Goal: Communication & Community: Answer question/provide support

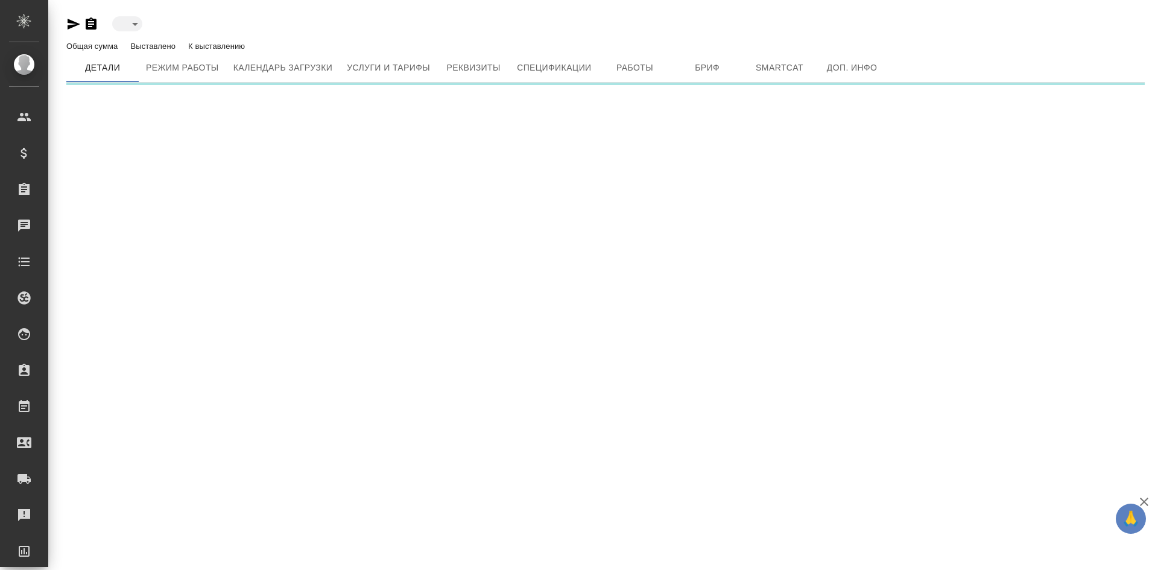
type input "toBeImplemented"
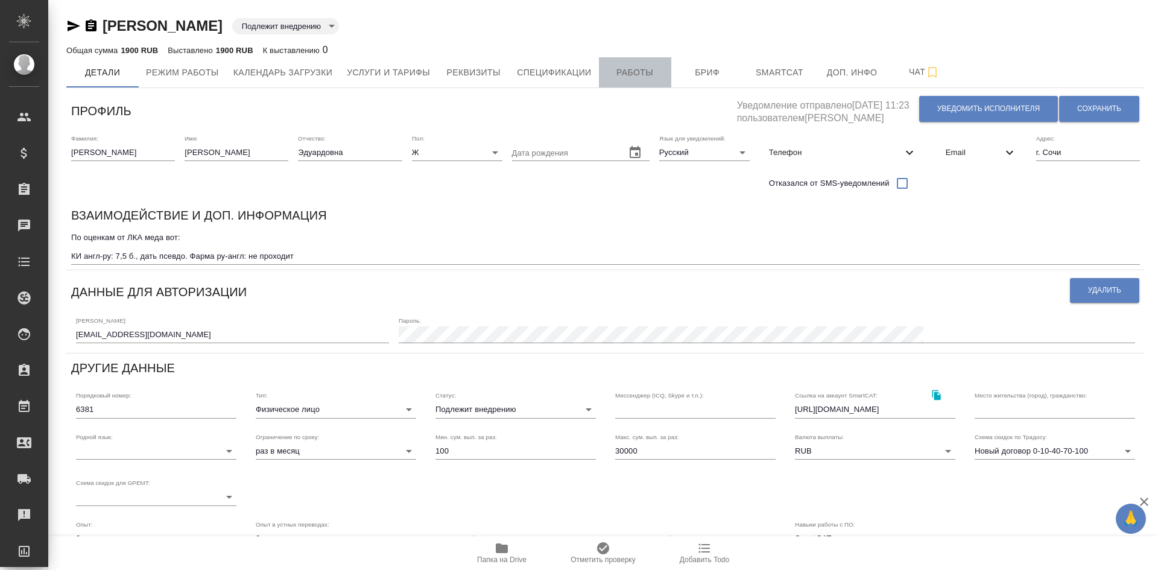
click at [644, 76] on span "Работы" at bounding box center [635, 72] width 58 height 15
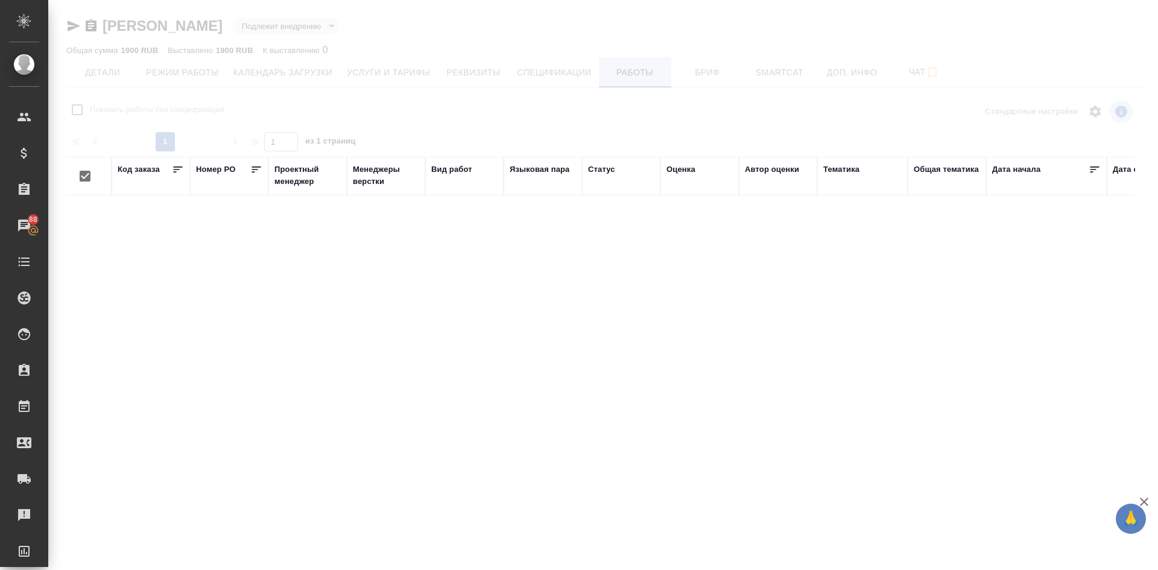
checkbox input "false"
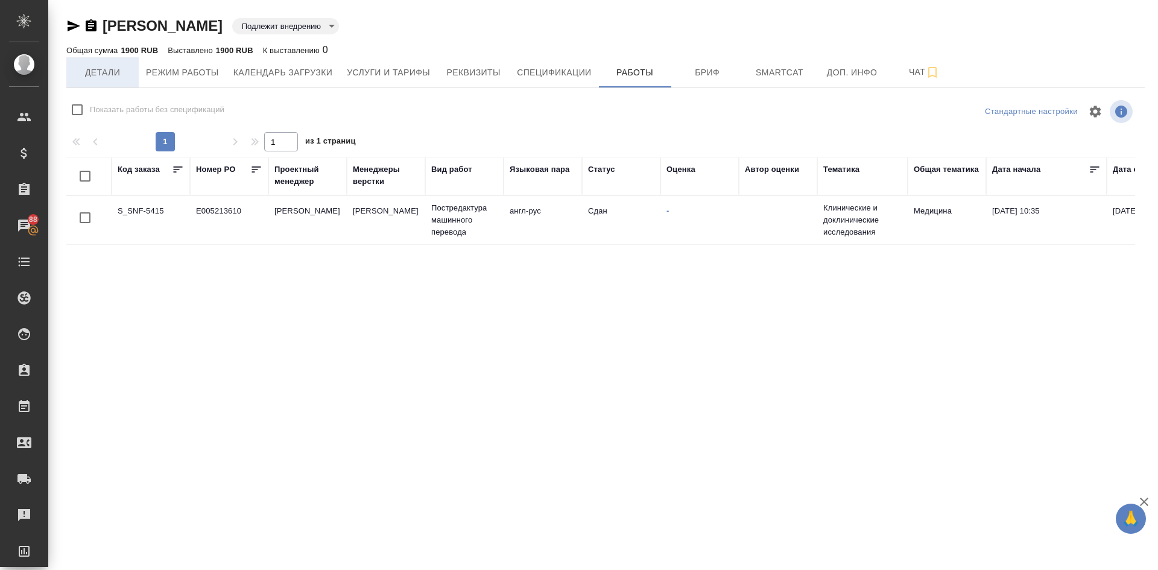
click at [103, 66] on span "Детали" at bounding box center [103, 72] width 58 height 15
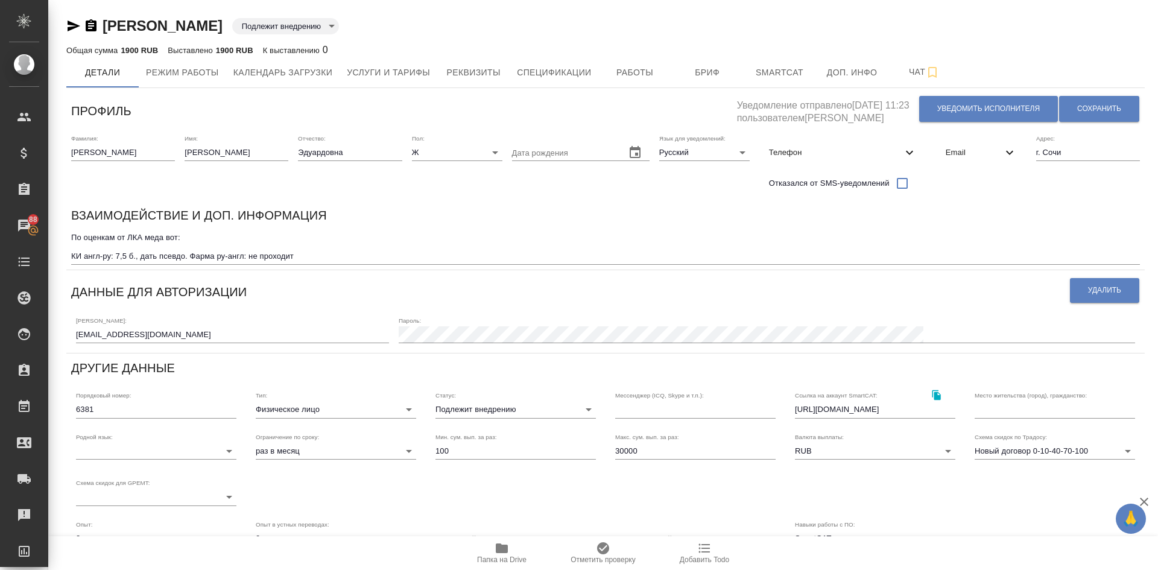
click at [970, 151] on span "Email" at bounding box center [974, 153] width 57 height 12
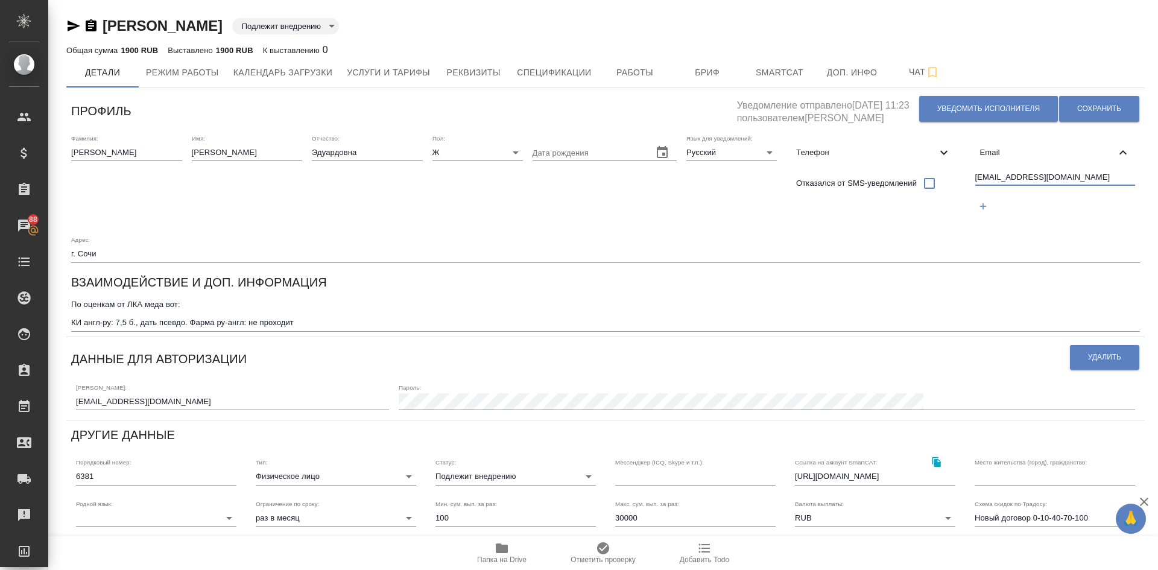
drag, startPoint x: 1075, startPoint y: 177, endPoint x: 936, endPoint y: 196, distance: 140.0
click at [935, 196] on div "Фамилия: Гриценко Имя: Алина Отчество: Эдуардовна Пол: Ж female Дата рождения Я…" at bounding box center [605, 199] width 1078 height 138
click at [646, 74] on span "Работы" at bounding box center [635, 72] width 58 height 15
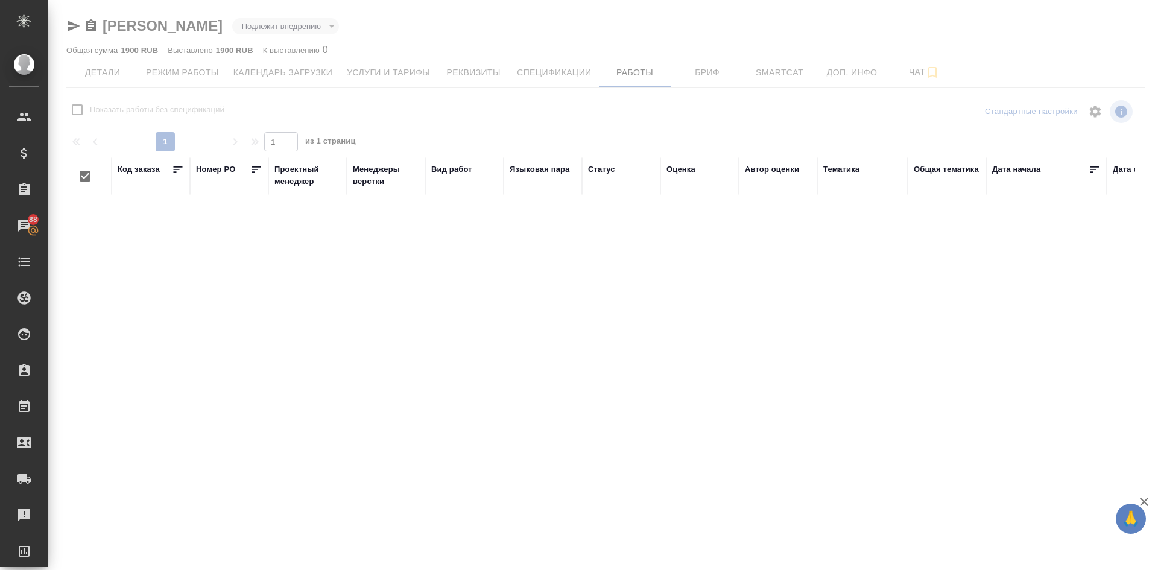
checkbox input "false"
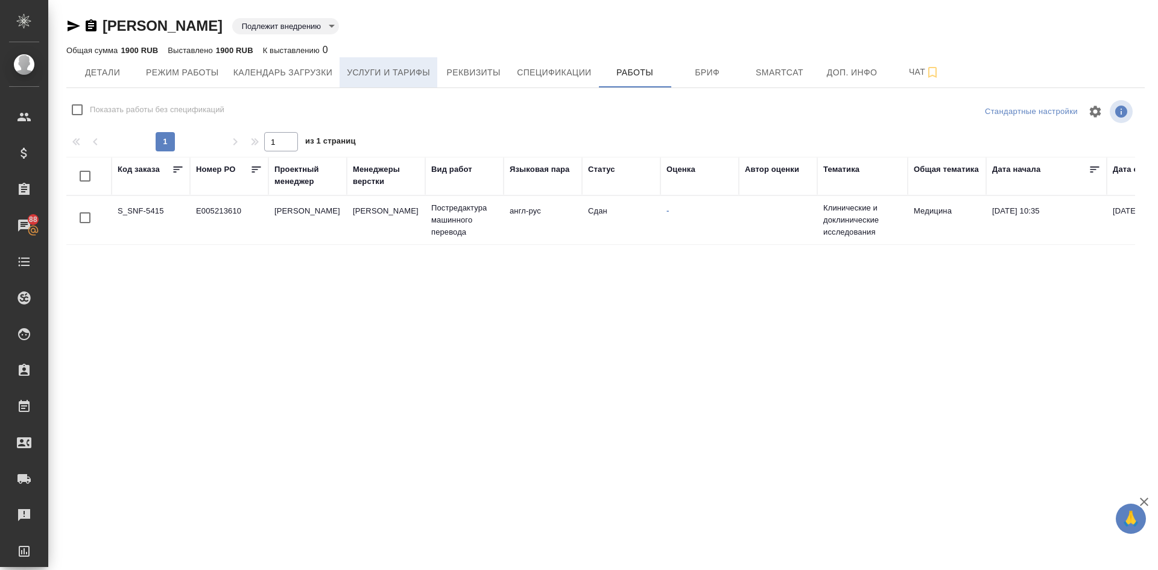
click at [393, 68] on span "Услуги и тарифы" at bounding box center [388, 72] width 83 height 15
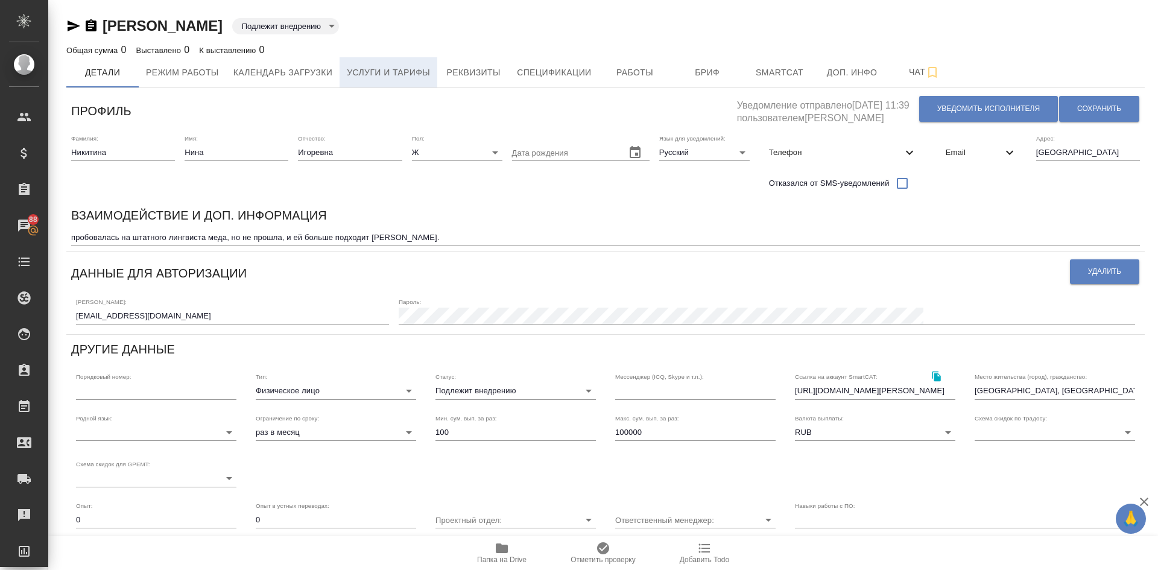
click at [394, 73] on span "Услуги и тарифы" at bounding box center [388, 72] width 83 height 15
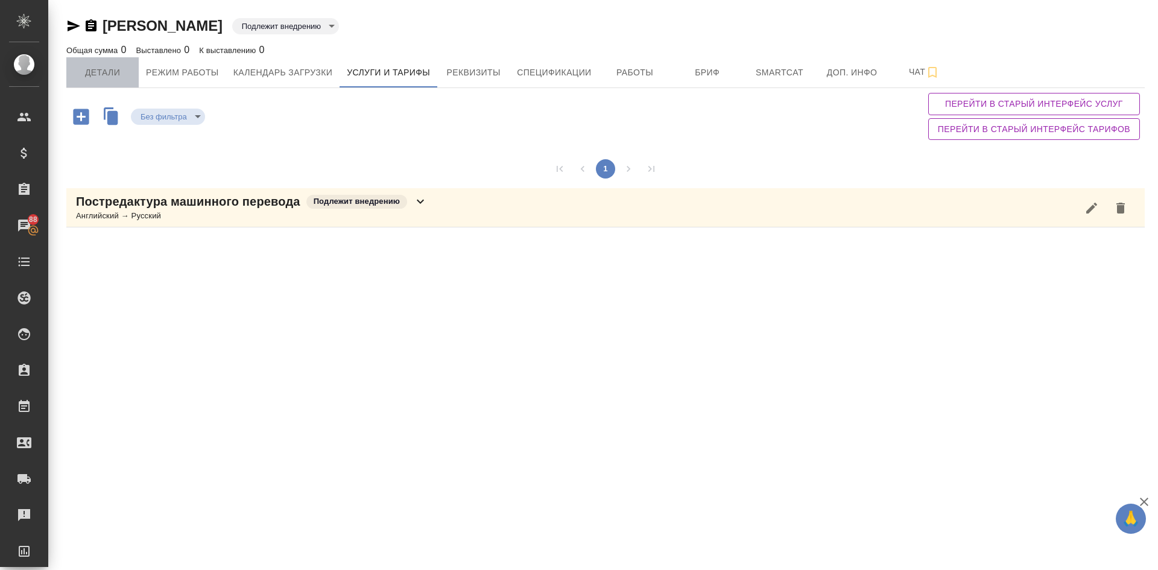
click at [87, 68] on span "Детали" at bounding box center [103, 72] width 58 height 15
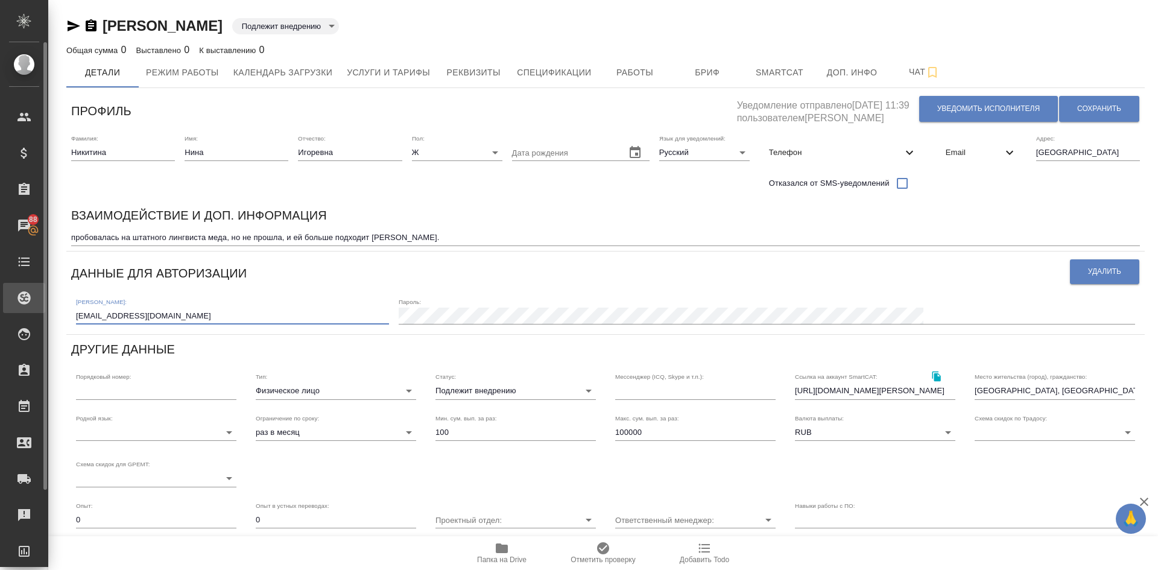
drag, startPoint x: 228, startPoint y: 309, endPoint x: 33, endPoint y: 309, distance: 194.8
click at [33, 309] on div ".cls-1 fill:#fff; AWATERA Demidova Tatyana Клиенты Спецификации Заказы 88 Чаты …" at bounding box center [579, 285] width 1158 height 570
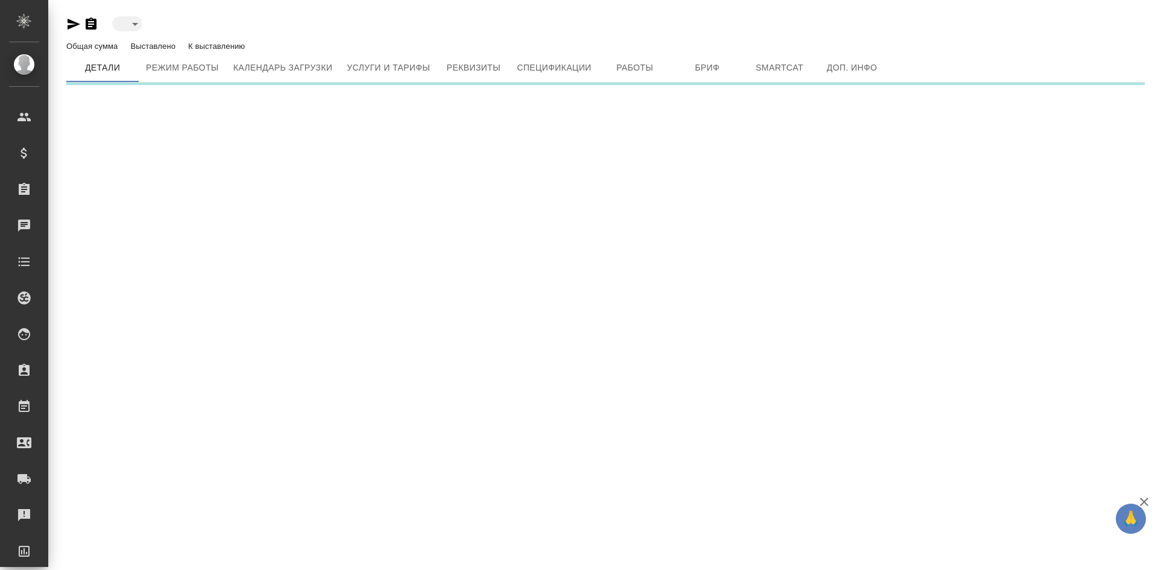
type input "toBeImplemented"
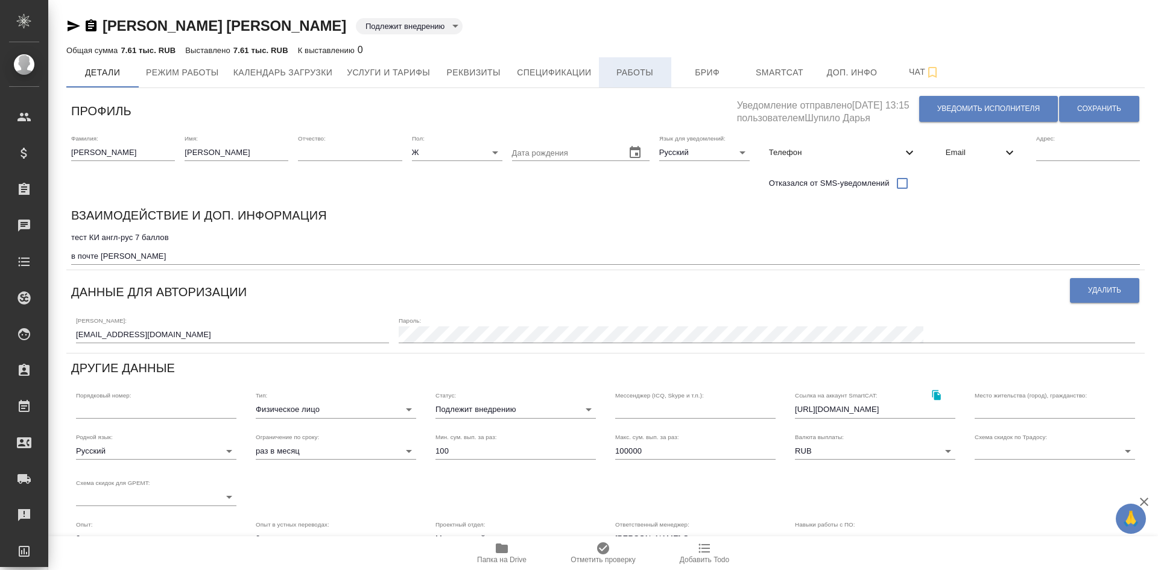
click at [616, 69] on span "Работы" at bounding box center [635, 72] width 58 height 15
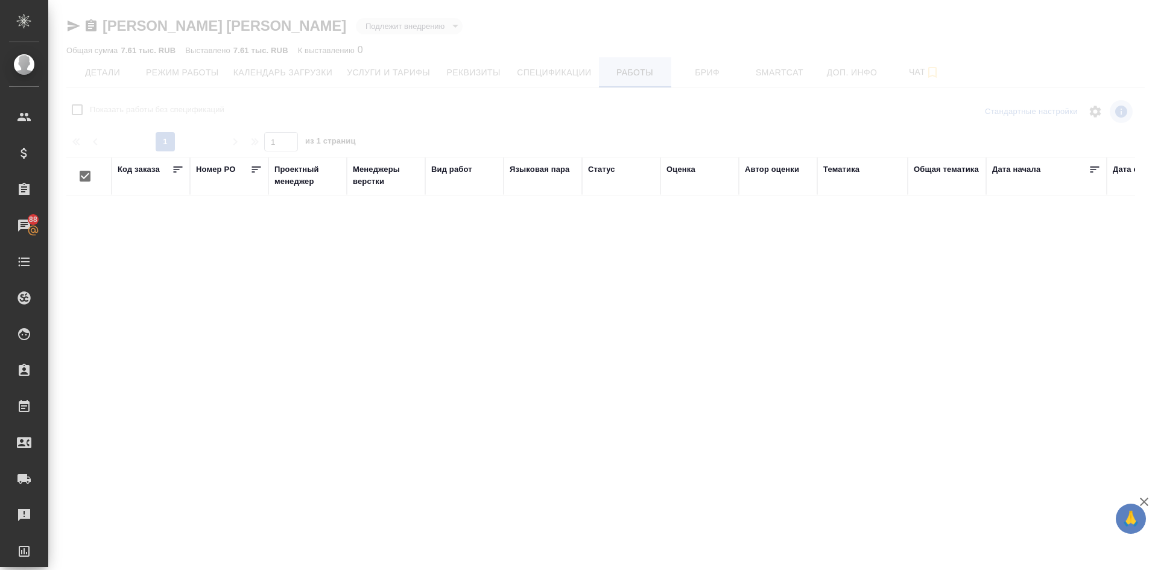
checkbox input "false"
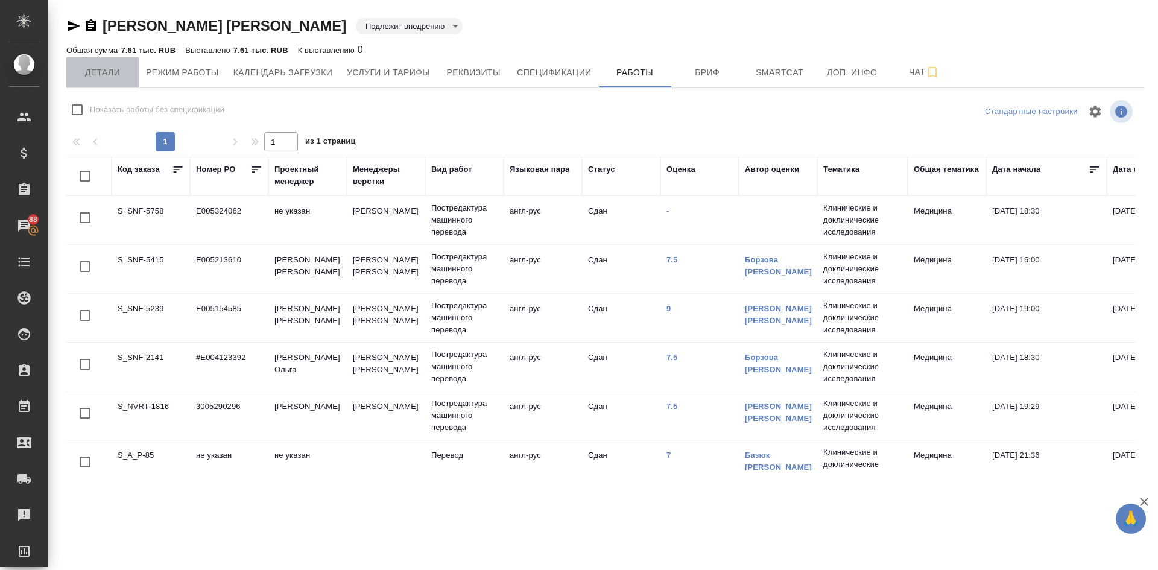
click at [106, 72] on span "Детали" at bounding box center [103, 72] width 58 height 15
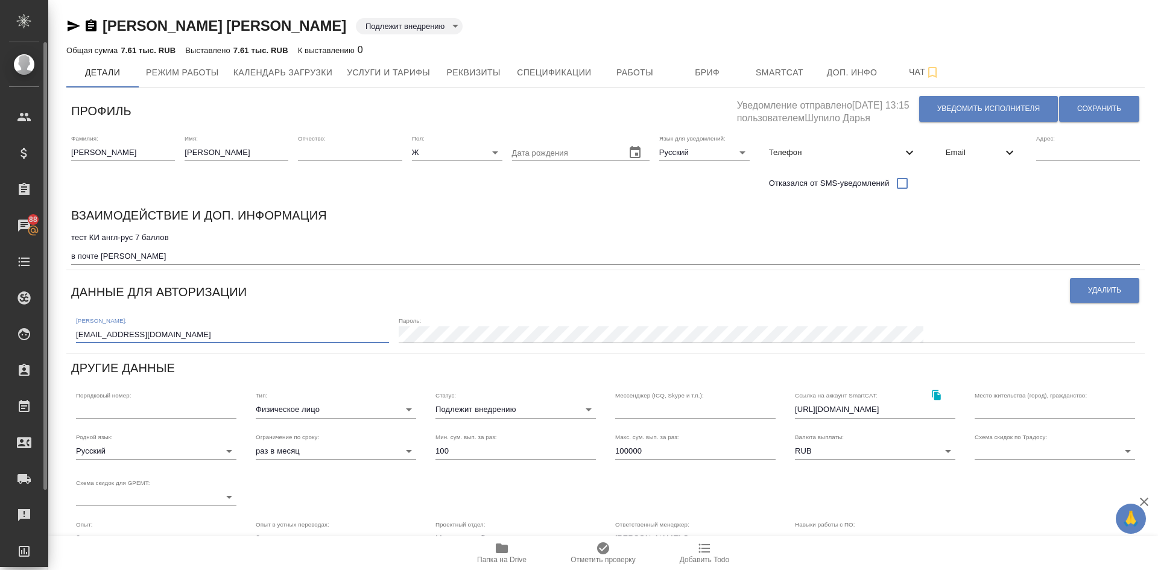
drag, startPoint x: 165, startPoint y: 330, endPoint x: 0, endPoint y: 320, distance: 165.5
click at [0, 320] on div ".cls-1 fill:#fff; AWATERA Demidova Tatyana Клиенты Спецификации Заказы 88 Чаты …" at bounding box center [579, 285] width 1158 height 570
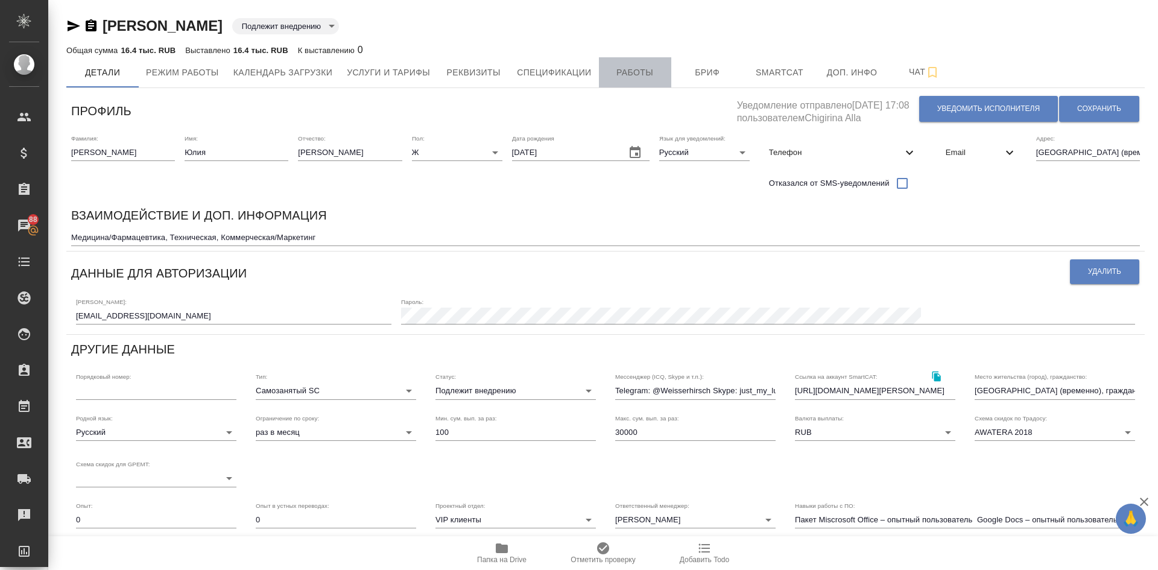
click at [640, 67] on span "Работы" at bounding box center [635, 72] width 58 height 15
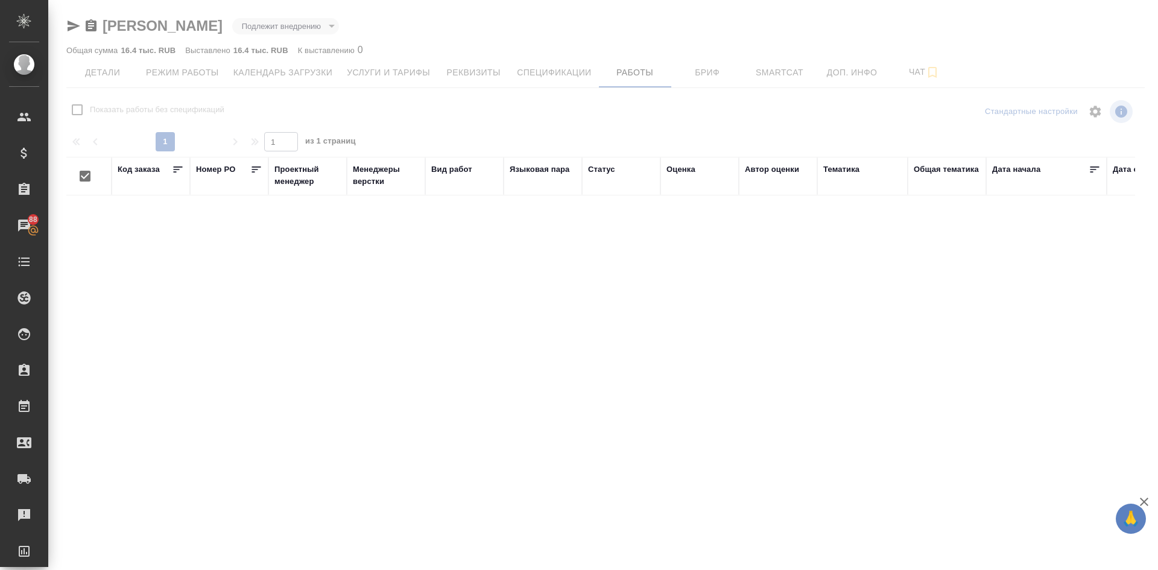
checkbox input "false"
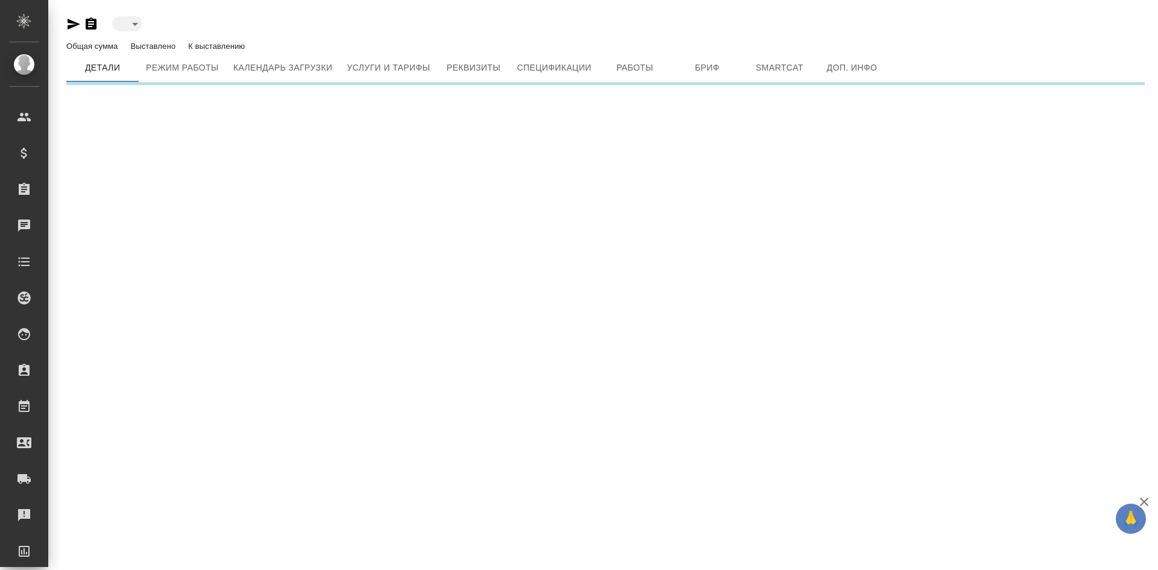
type input "toBeImplemented"
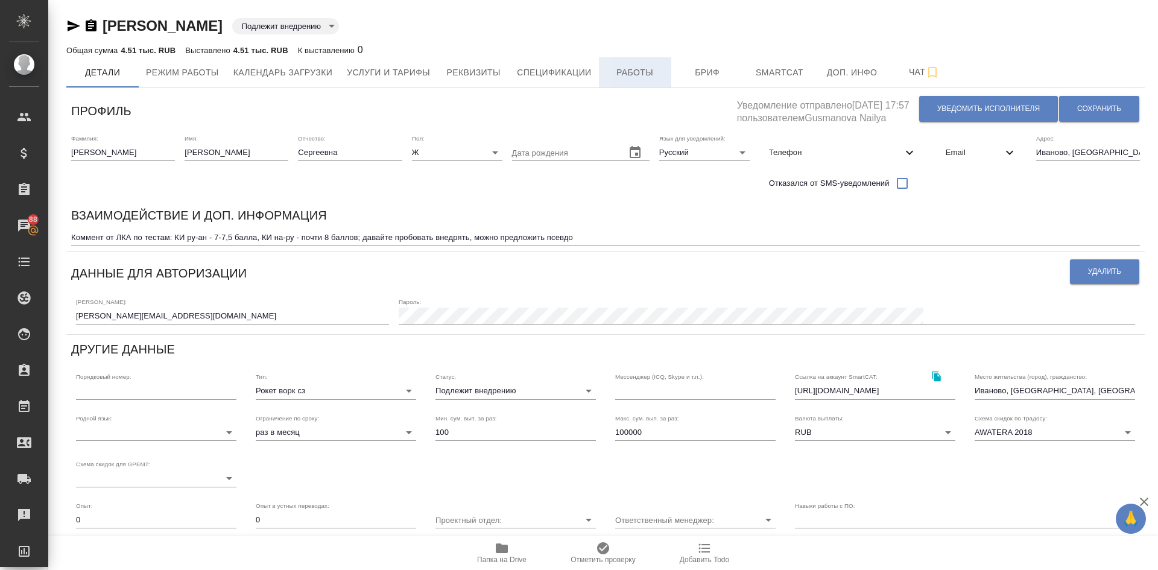
click at [649, 73] on span "Работы" at bounding box center [635, 72] width 58 height 15
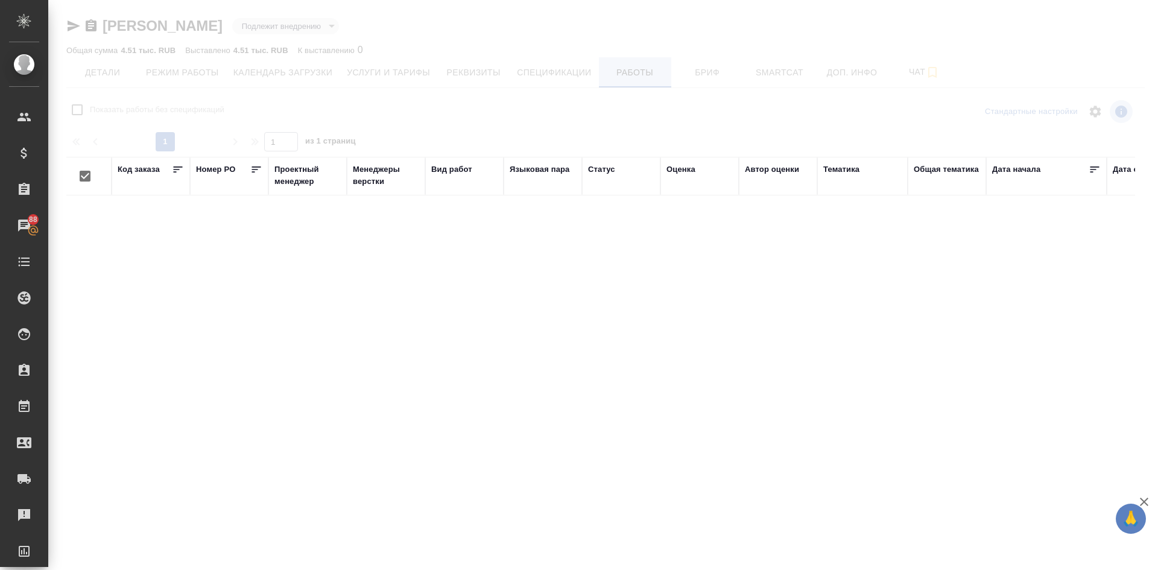
checkbox input "false"
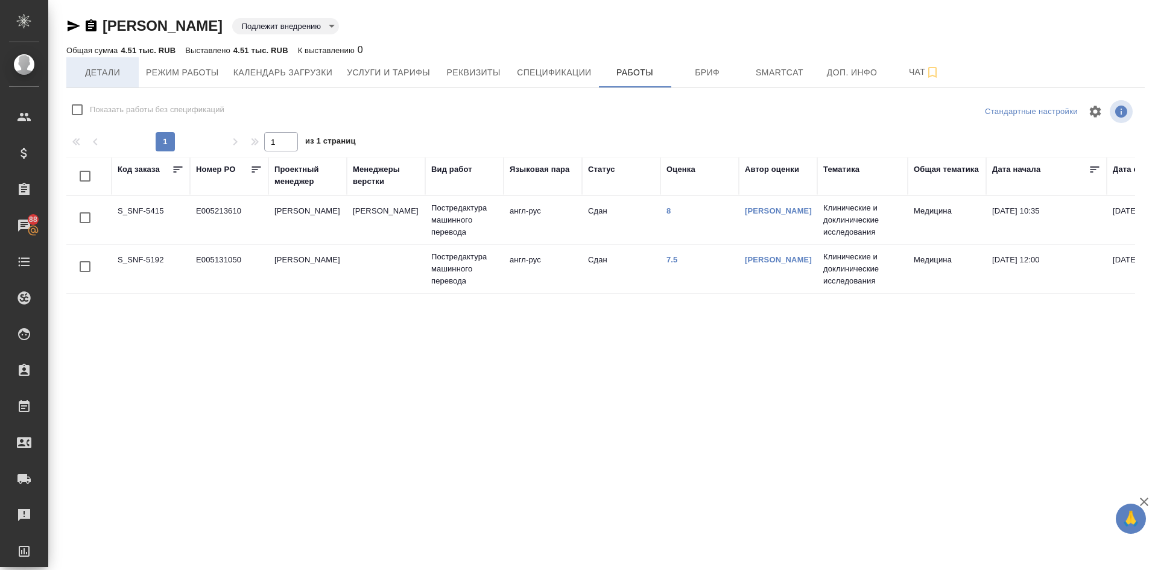
click at [90, 72] on span "Детали" at bounding box center [103, 72] width 58 height 15
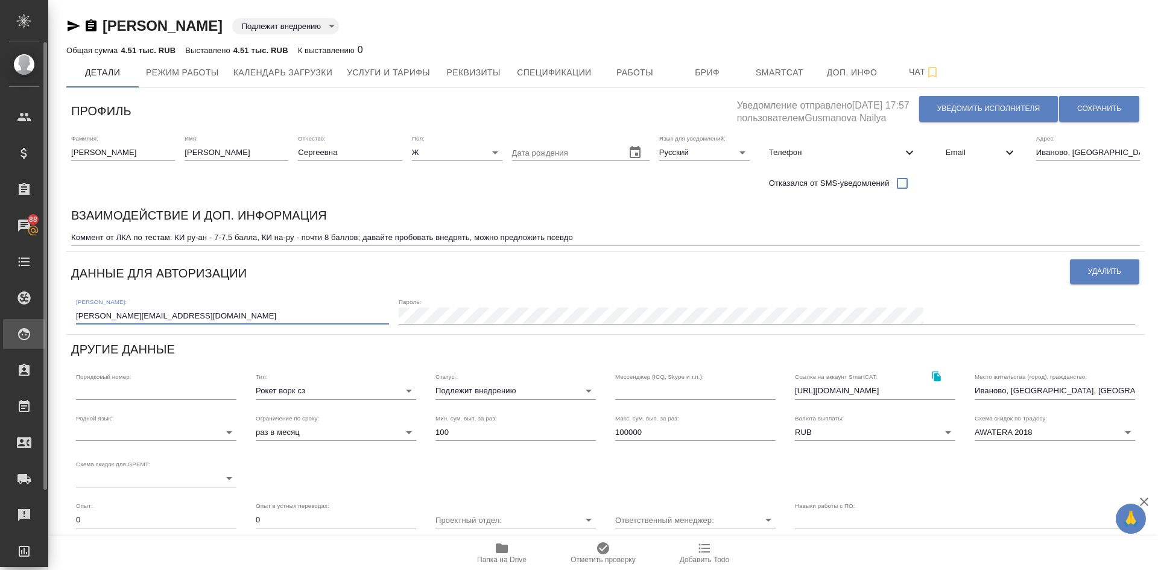
drag, startPoint x: 217, startPoint y: 312, endPoint x: 30, endPoint y: 329, distance: 187.7
click at [30, 329] on div ".cls-1 fill:#fff; AWATERA Demidova Tatyana Клиенты Спецификации Заказы 88 Чаты …" at bounding box center [579, 285] width 1158 height 570
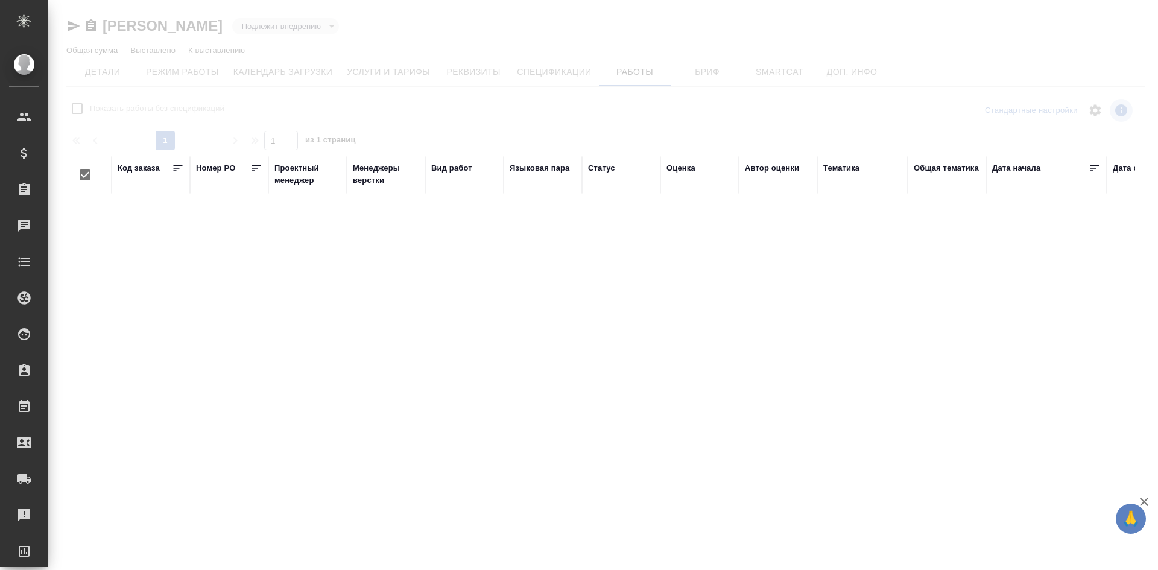
checkbox input "false"
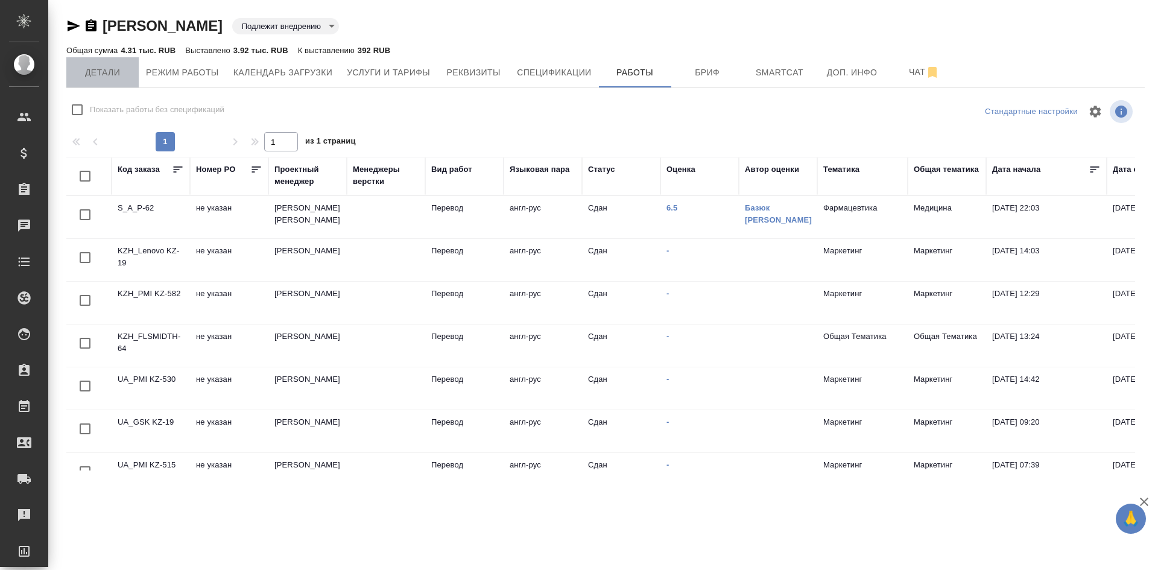
click at [107, 69] on span "Детали" at bounding box center [103, 72] width 58 height 15
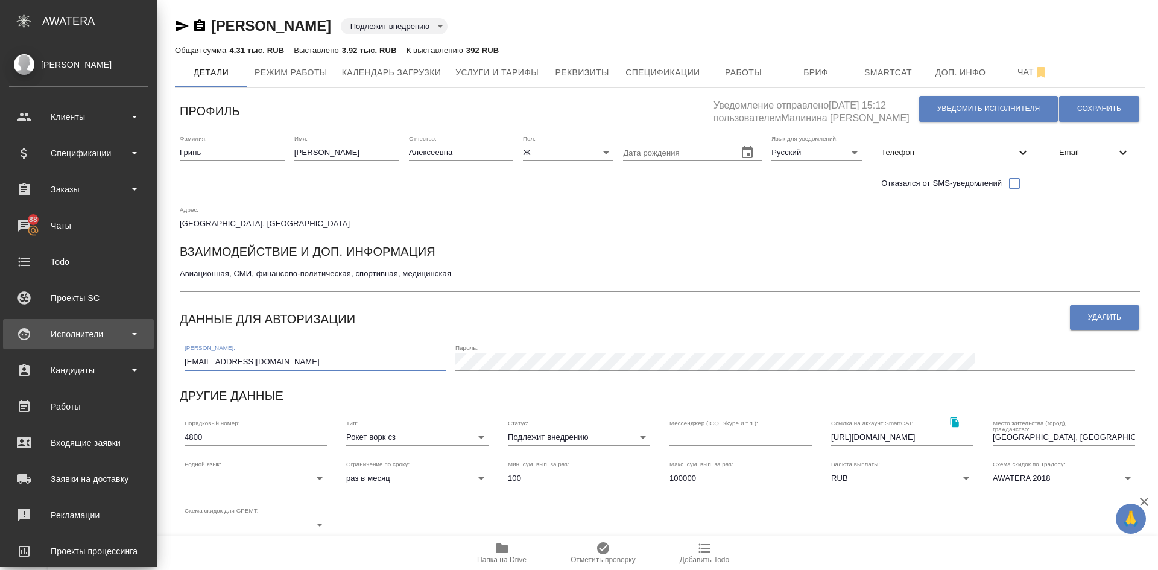
drag, startPoint x: 163, startPoint y: 324, endPoint x: 27, endPoint y: 335, distance: 136.1
click at [29, 335] on div ".cls-1 fill:#fff; AWATERA Demidova Tatyana Клиенты Спецификации Заказы 88 Чаты …" at bounding box center [579, 285] width 1158 height 570
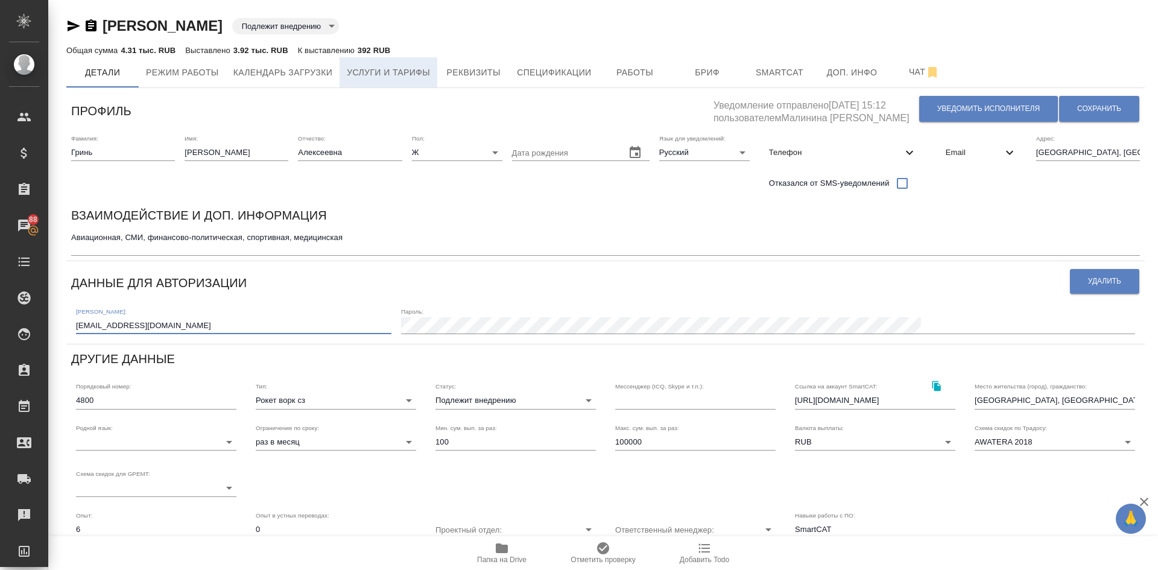
click at [414, 77] on span "Услуги и тарифы" at bounding box center [388, 72] width 83 height 15
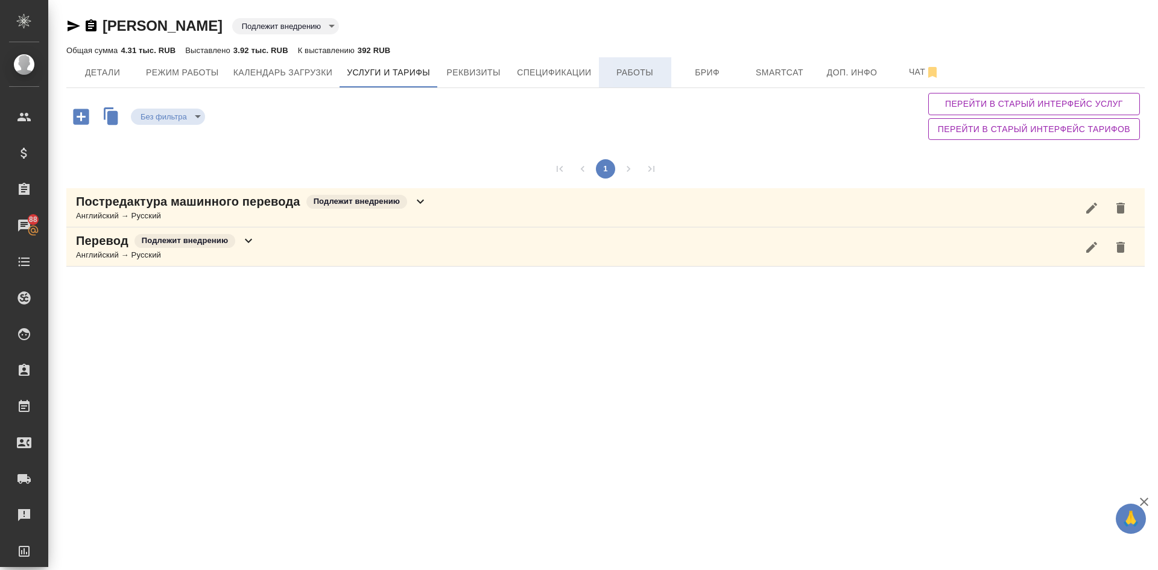
click at [627, 74] on span "Работы" at bounding box center [635, 72] width 58 height 15
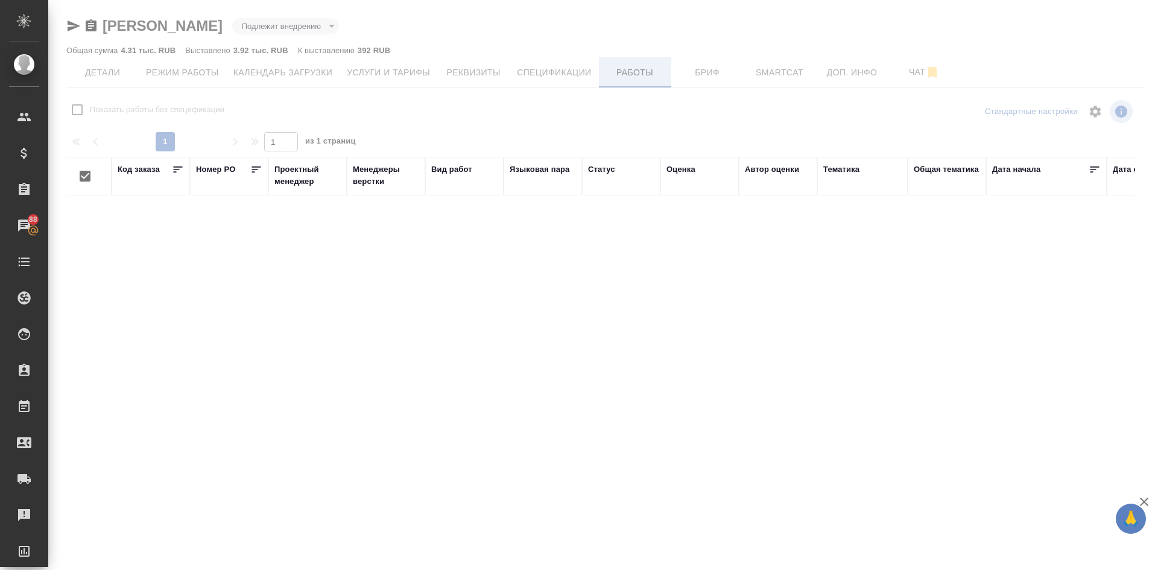
checkbox input "false"
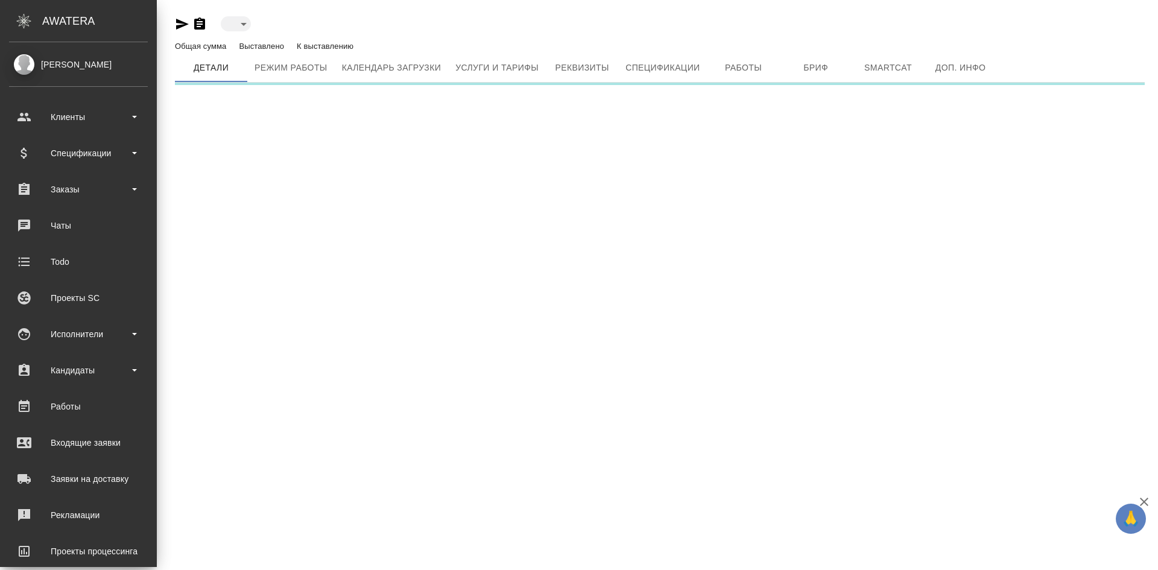
type input "toBeImplemented"
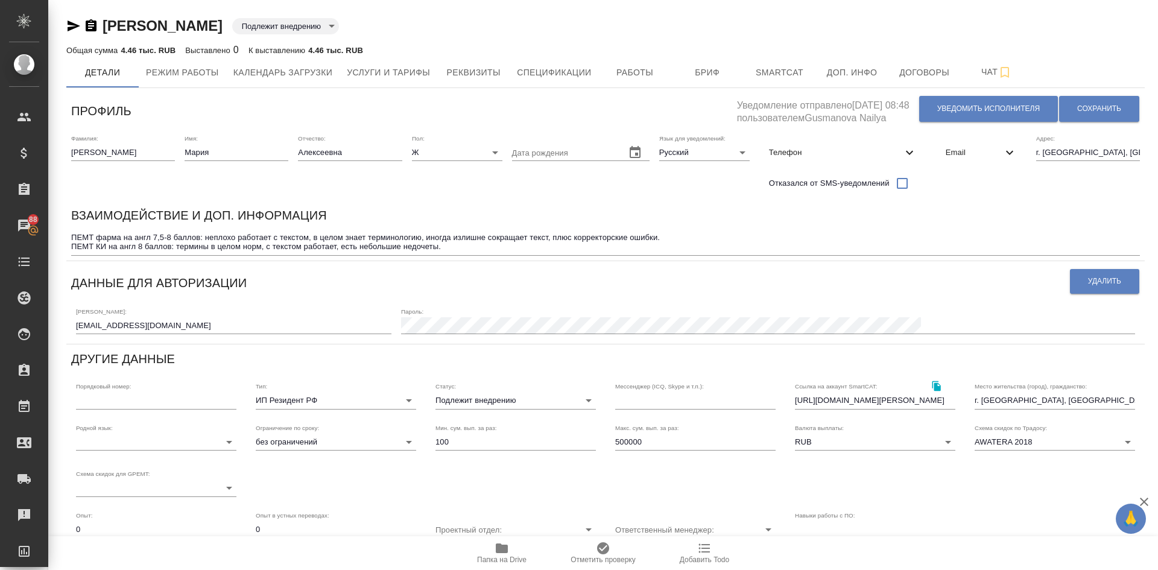
click at [955, 151] on span "Email" at bounding box center [974, 153] width 57 height 12
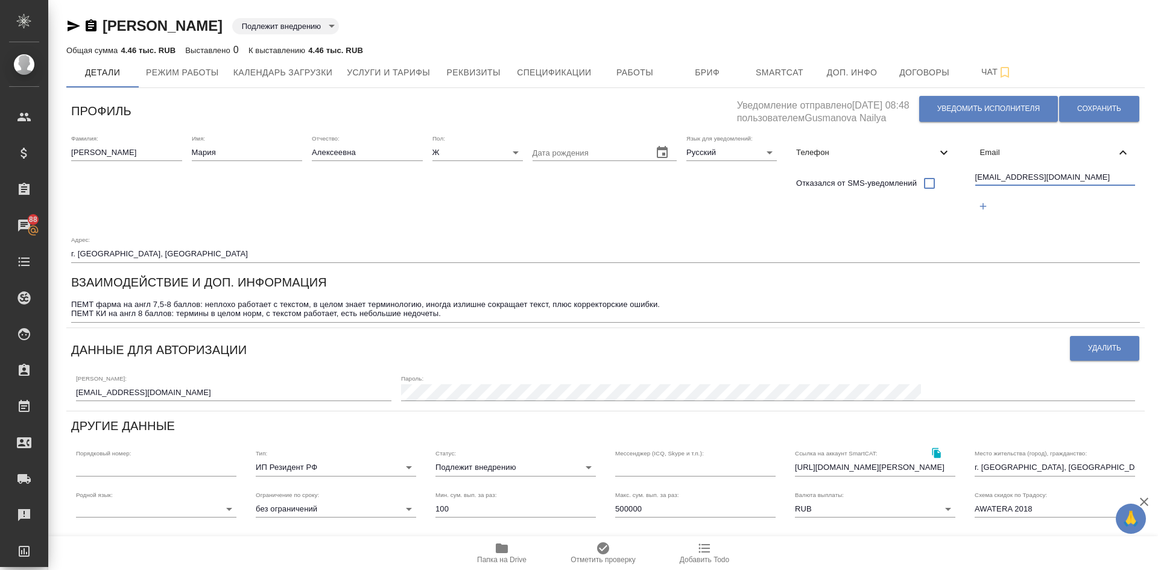
drag, startPoint x: 1056, startPoint y: 182, endPoint x: 903, endPoint y: 174, distance: 152.8
click at [906, 173] on div "Фамилия: [PERSON_NAME] Имя: [PERSON_NAME]: [PERSON_NAME]: Ж [DEMOGRAPHIC_DATA] …" at bounding box center [605, 199] width 1078 height 138
click at [639, 79] on span "Работы" at bounding box center [635, 72] width 58 height 15
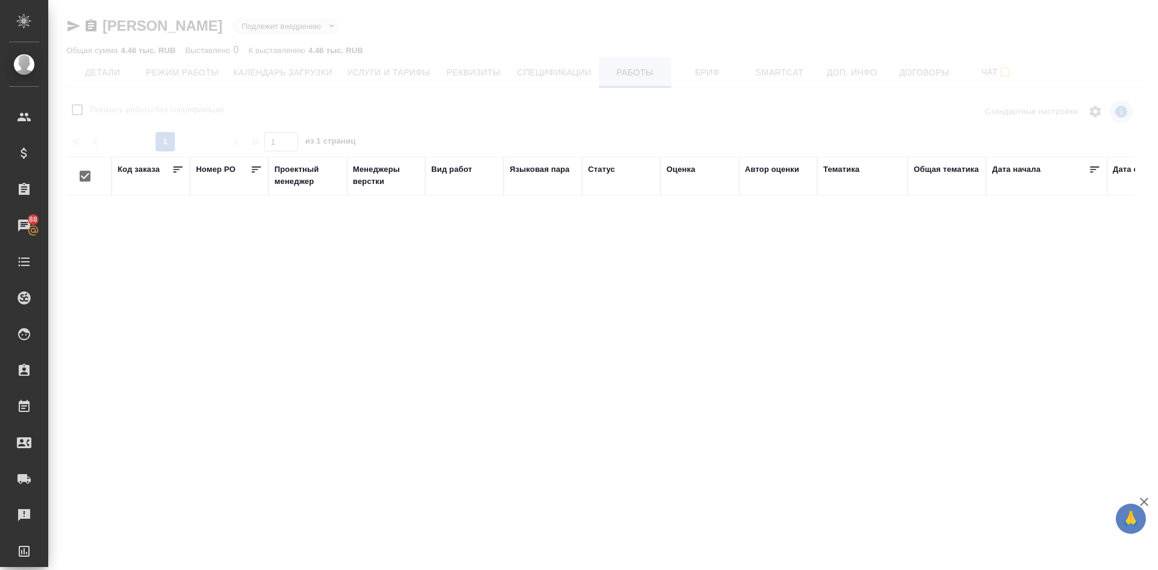
checkbox input "false"
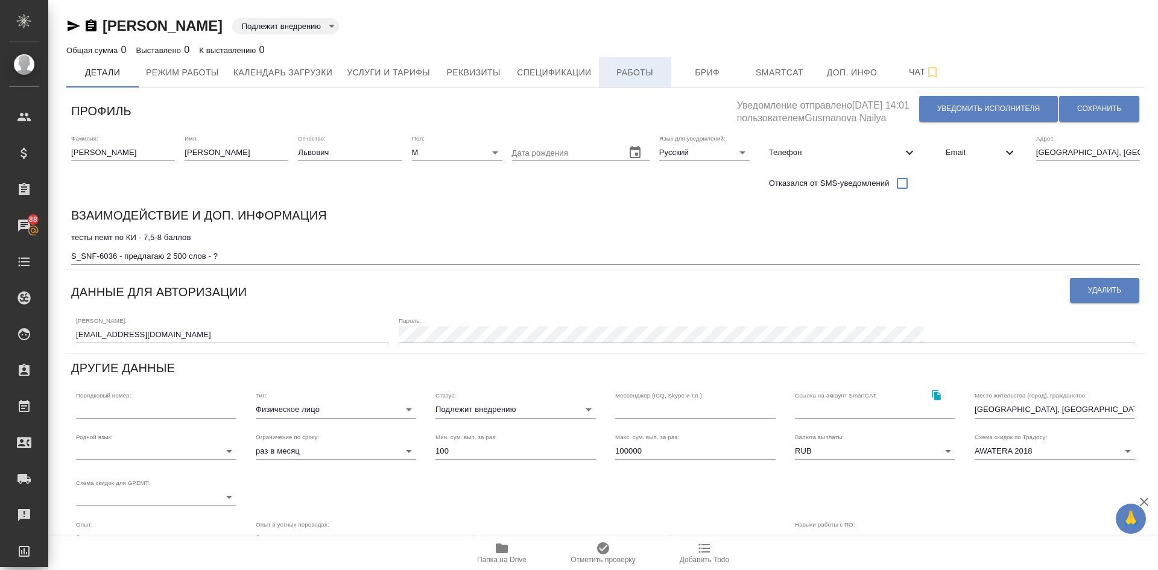
click at [643, 73] on span "Работы" at bounding box center [635, 72] width 58 height 15
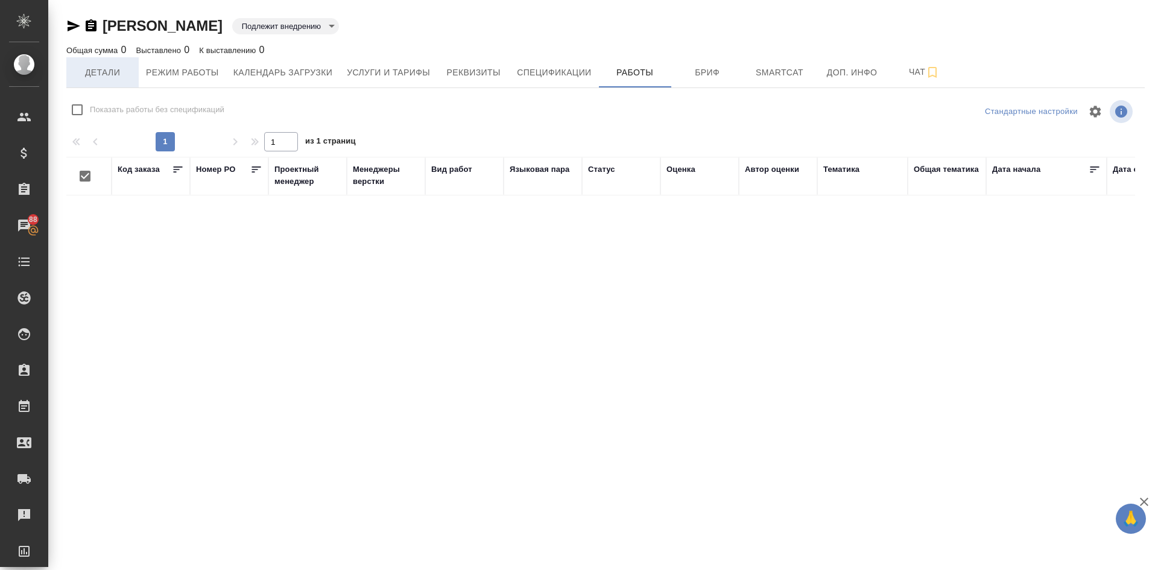
click at [102, 77] on span "Детали" at bounding box center [103, 72] width 58 height 15
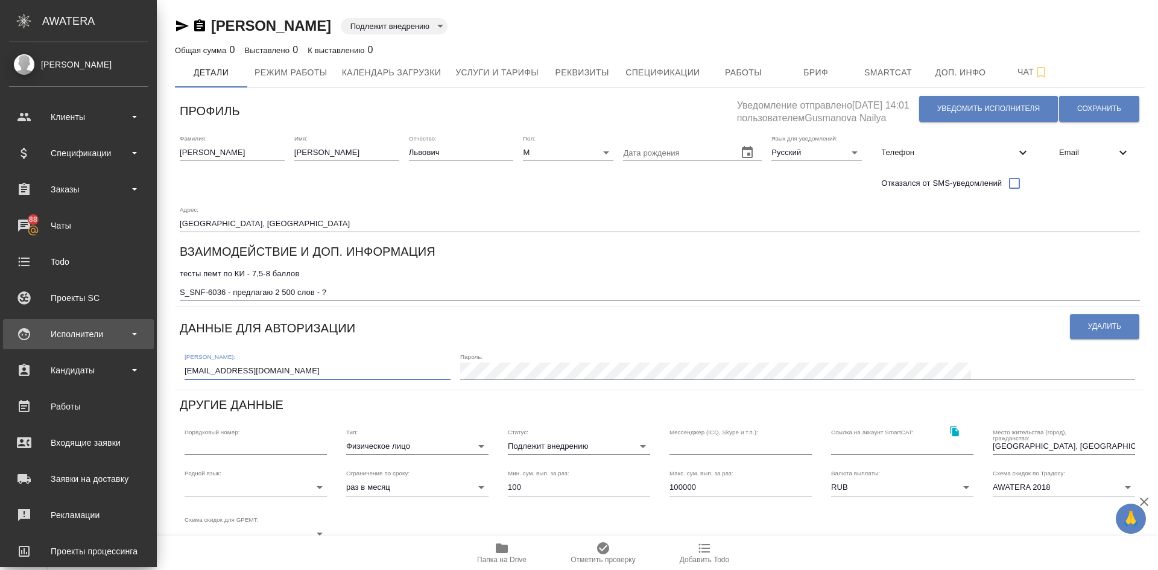
drag, startPoint x: 164, startPoint y: 340, endPoint x: 0, endPoint y: 333, distance: 164.2
click at [0, 333] on div ".cls-1 fill:#fff; AWATERA Demidova Tatyana Клиенты Спецификации Заказы 88 Чаты …" at bounding box center [579, 285] width 1158 height 570
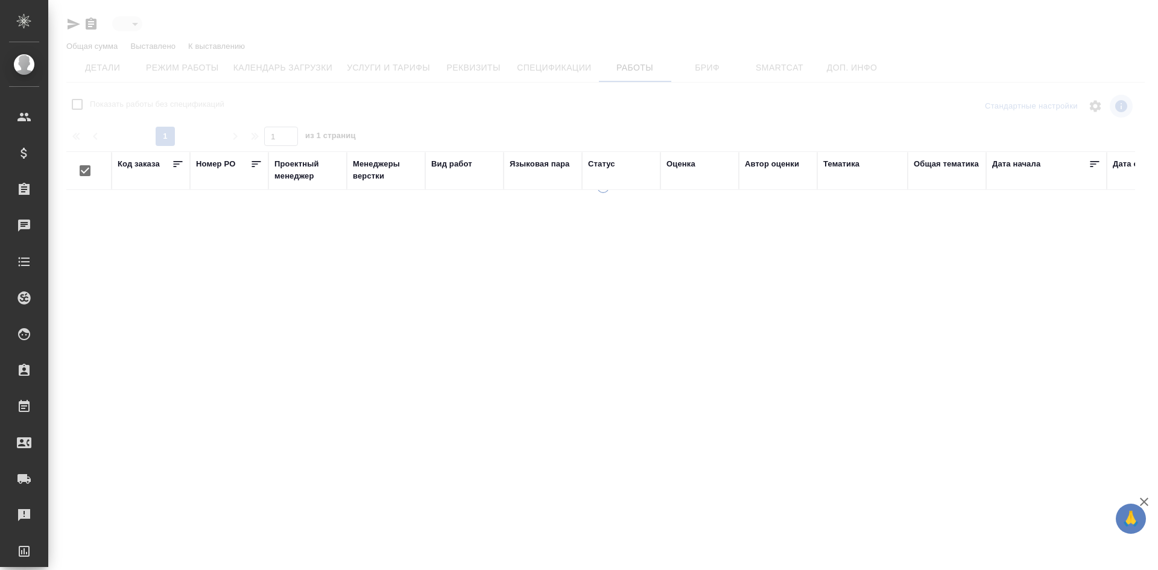
type input "toBeImplemented"
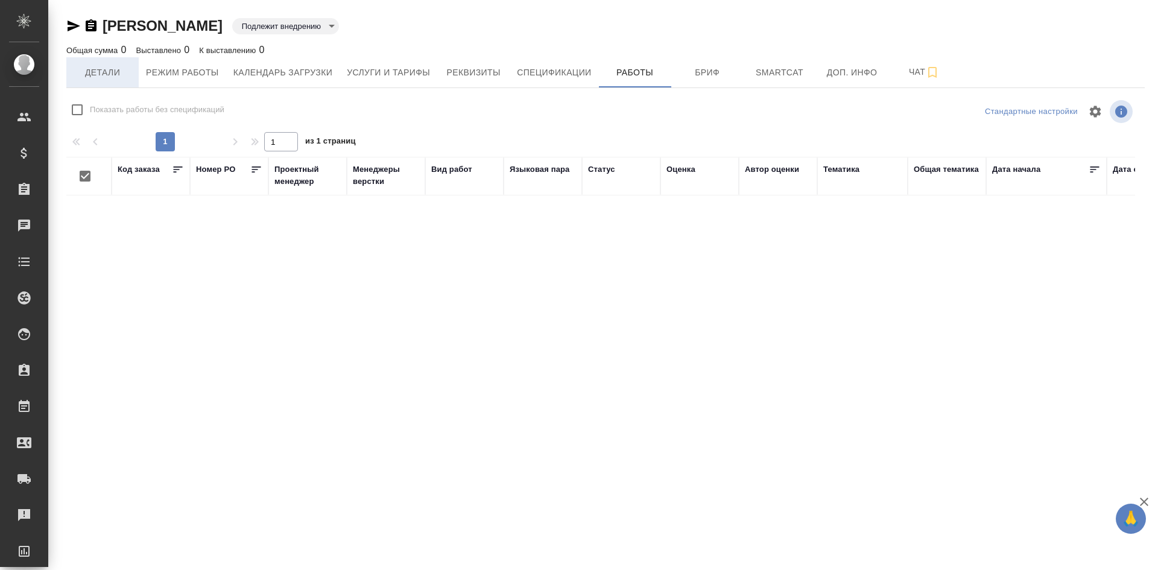
click at [105, 69] on span "Детали" at bounding box center [103, 72] width 58 height 15
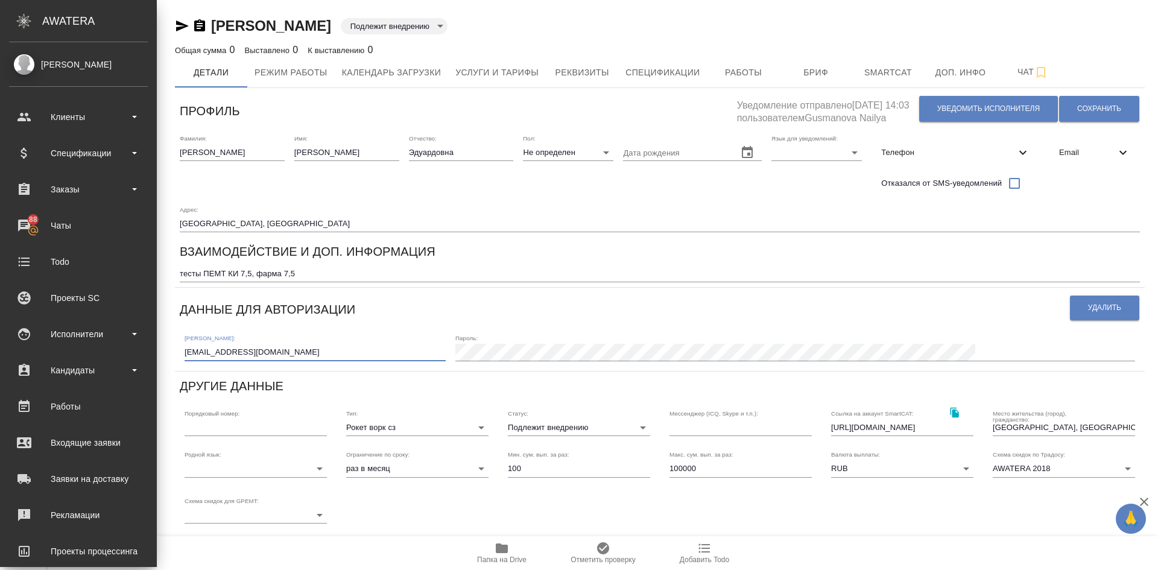
drag, startPoint x: 220, startPoint y: 314, endPoint x: 0, endPoint y: 315, distance: 219.5
click at [0, 315] on div ".cls-1 fill:#fff; AWATERA [PERSON_NAME] Спецификации Заказы 88 Чаты Todo Проект…" at bounding box center [579, 285] width 1158 height 570
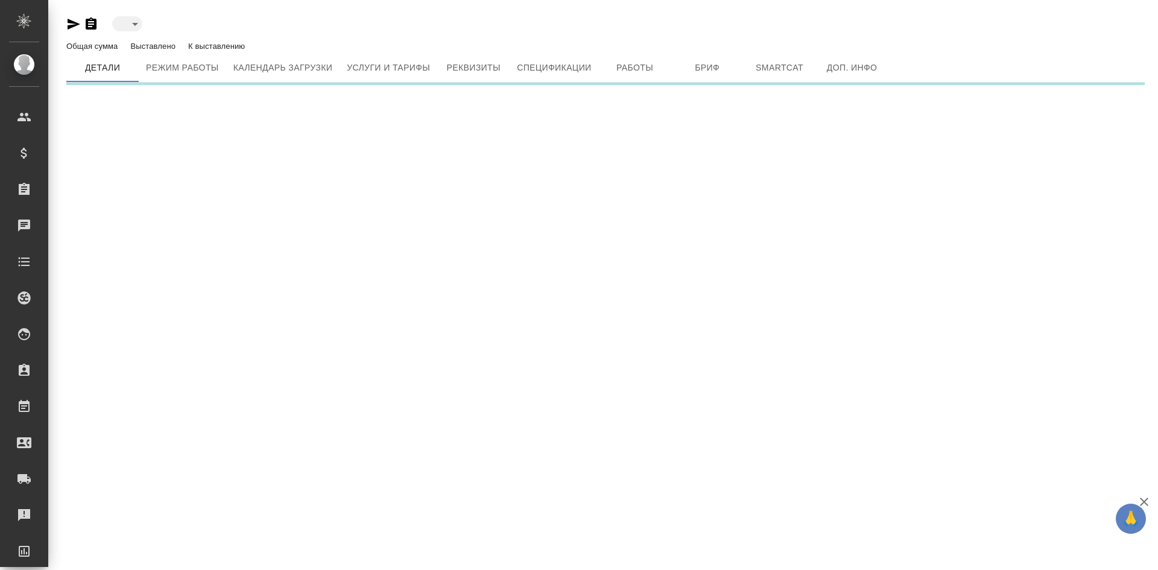
type input "toBeImplemented"
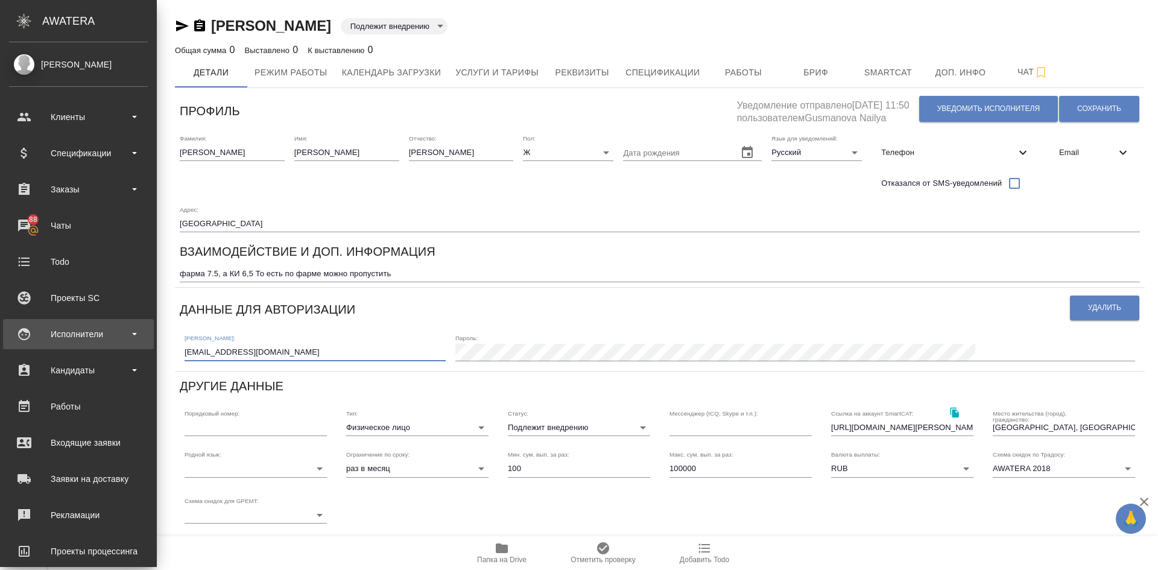
drag, startPoint x: 203, startPoint y: 309, endPoint x: 46, endPoint y: 331, distance: 158.4
click at [46, 331] on div ".cls-1 fill:#fff; AWATERA [PERSON_NAME] Спецификации Заказы 88 Чаты Todo Проект…" at bounding box center [579, 285] width 1158 height 570
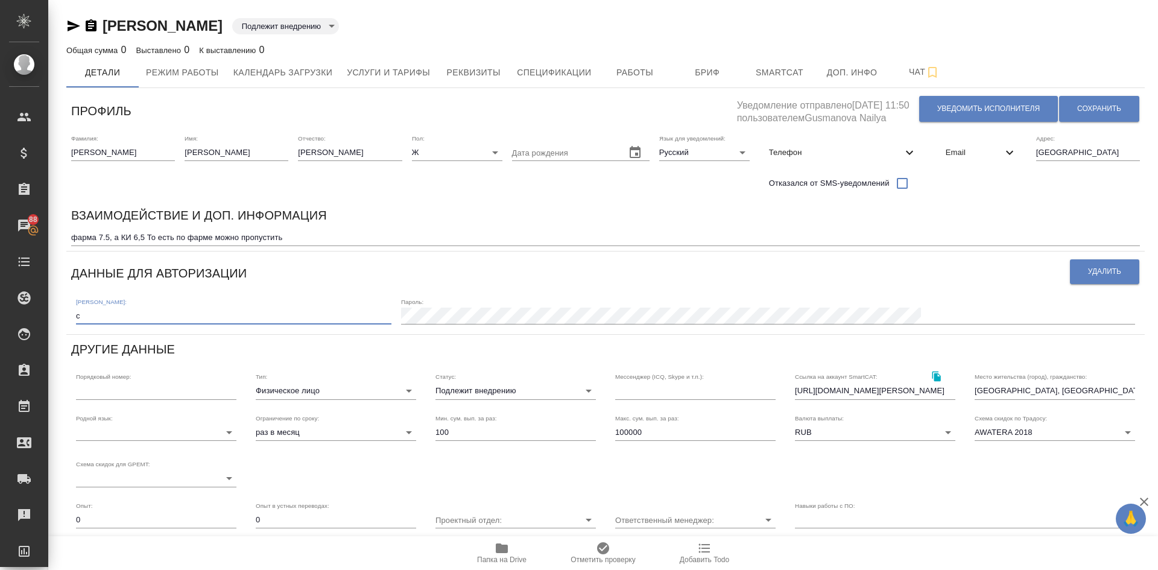
type input "с"
click at [962, 147] on span "Email" at bounding box center [974, 153] width 57 height 12
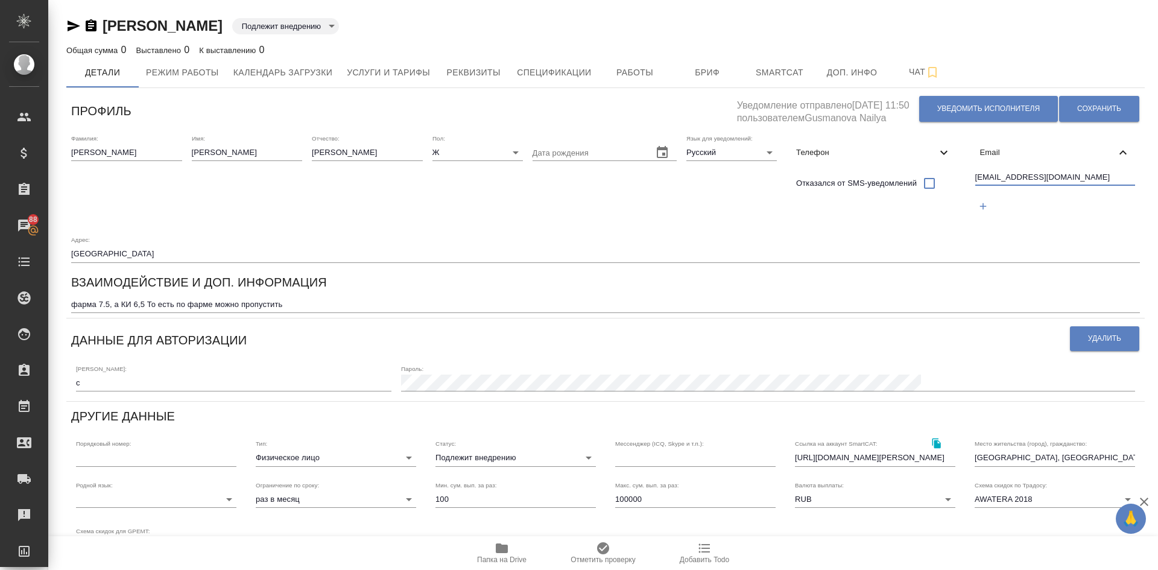
drag, startPoint x: 1073, startPoint y: 174, endPoint x: 895, endPoint y: 213, distance: 182.8
click at [902, 212] on div "Фамилия: Грозина Имя: Елена Отчество: Андреевна Пол: Ж female Дата рождения Язы…" at bounding box center [605, 199] width 1078 height 138
drag, startPoint x: 110, startPoint y: 380, endPoint x: 6, endPoint y: 389, distance: 104.1
click at [22, 390] on div ".cls-1 fill:#fff; AWATERA Demidova Tatyana Клиенты Спецификации Заказы 88 Чаты …" at bounding box center [579, 285] width 1158 height 570
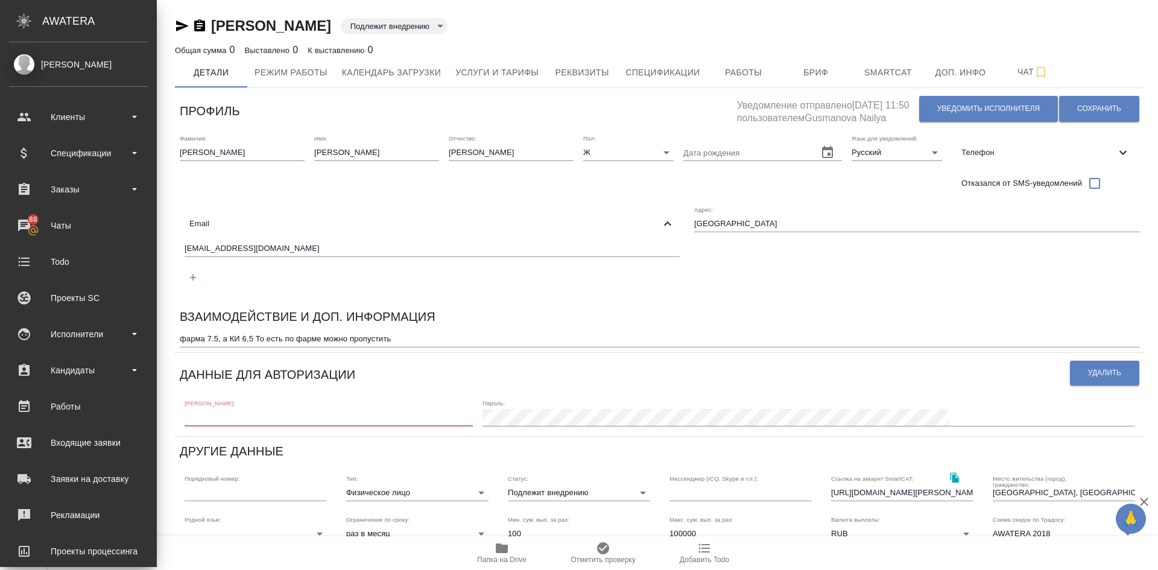
paste input "grozinalena@gmail.com"
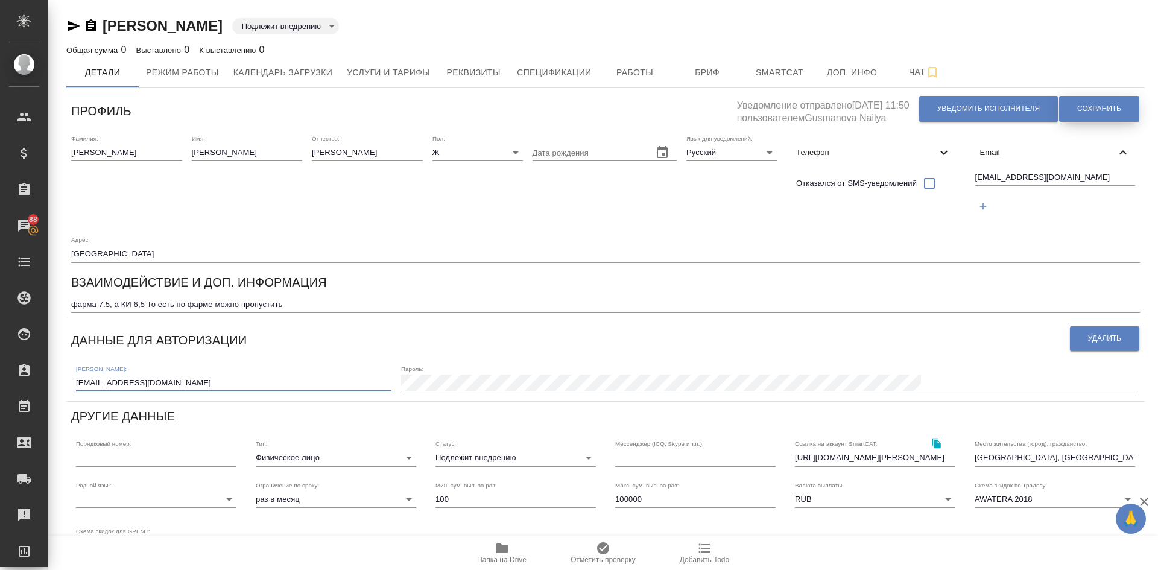
type input "grozinalena@gmail.com"
click at [1085, 99] on button "Сохранить" at bounding box center [1099, 109] width 80 height 26
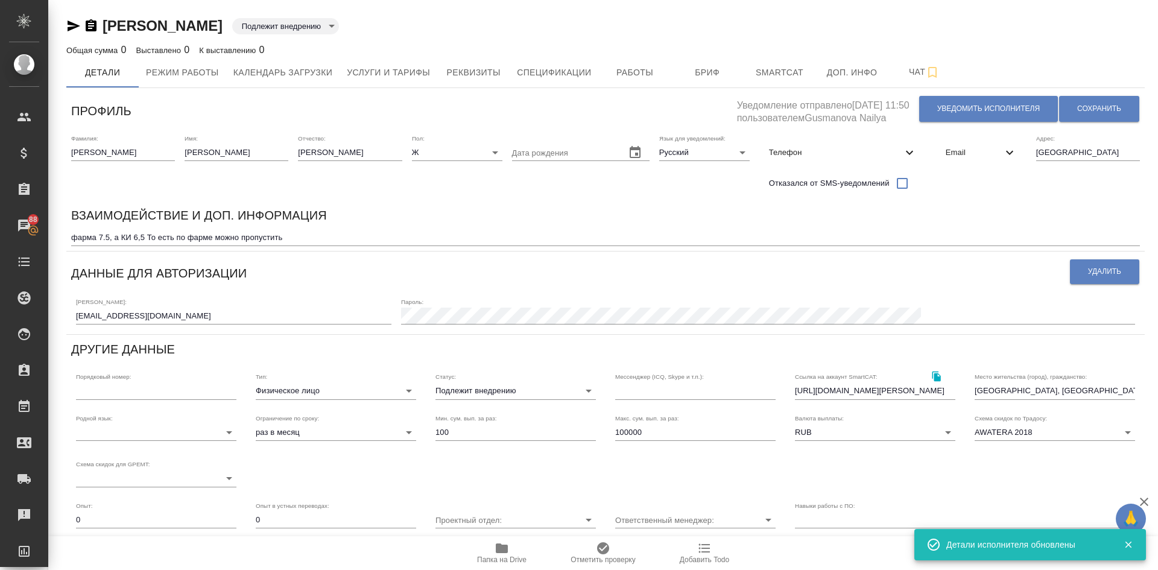
click at [971, 156] on span "Email" at bounding box center [974, 153] width 57 height 12
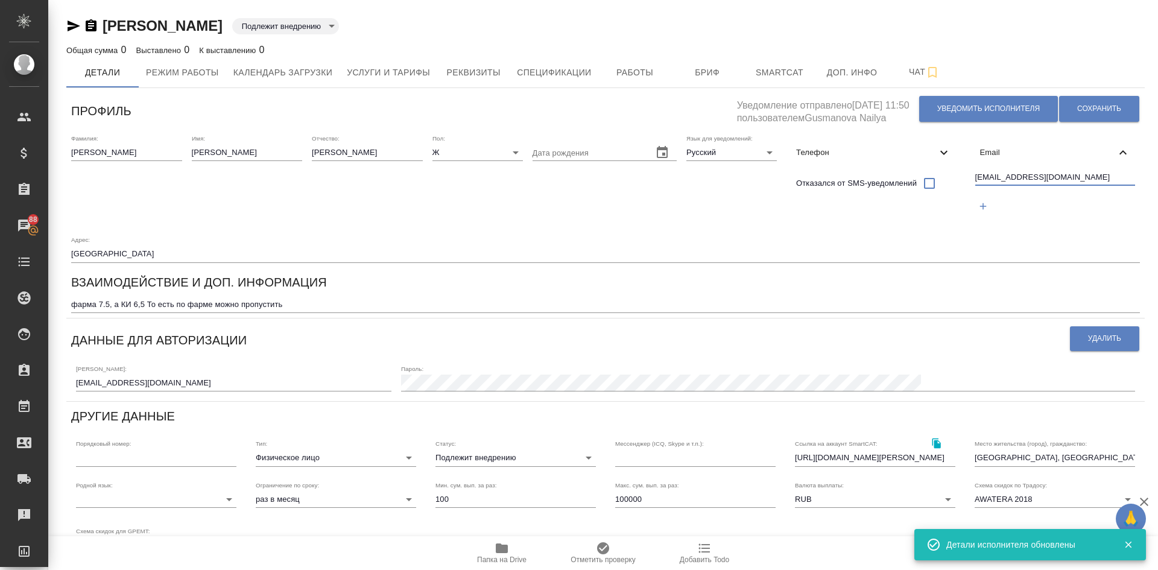
drag, startPoint x: 1096, startPoint y: 174, endPoint x: 940, endPoint y: 201, distance: 158.4
click at [961, 201] on div "Фамилия: Грозина Имя: Елена Отчество: Андреевна Пол: Ж female Дата рождения Язы…" at bounding box center [605, 199] width 1078 height 138
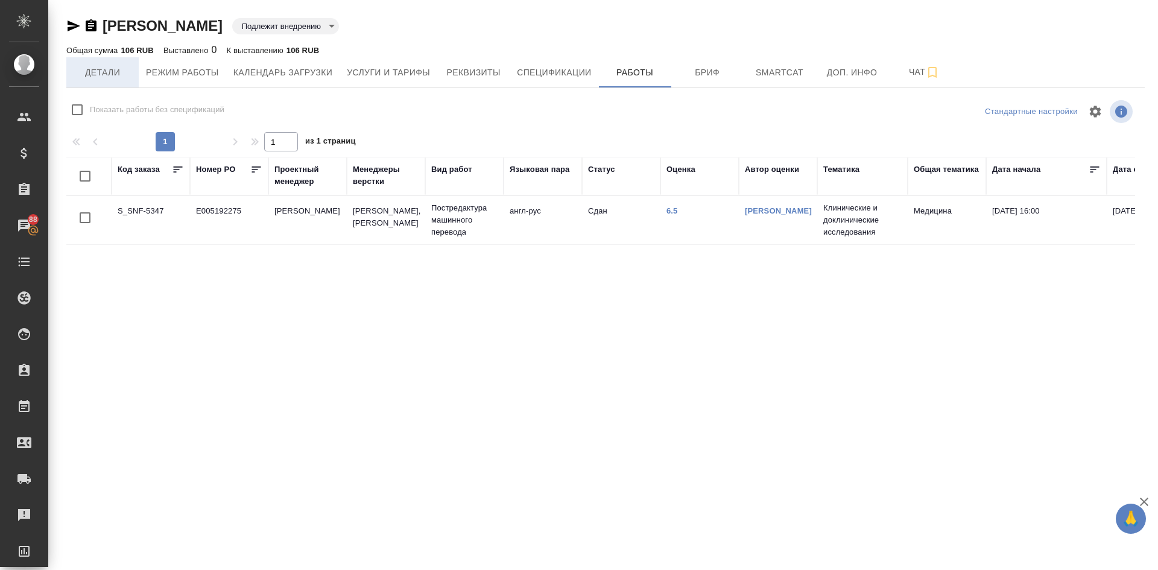
click at [100, 78] on span "Детали" at bounding box center [103, 72] width 58 height 15
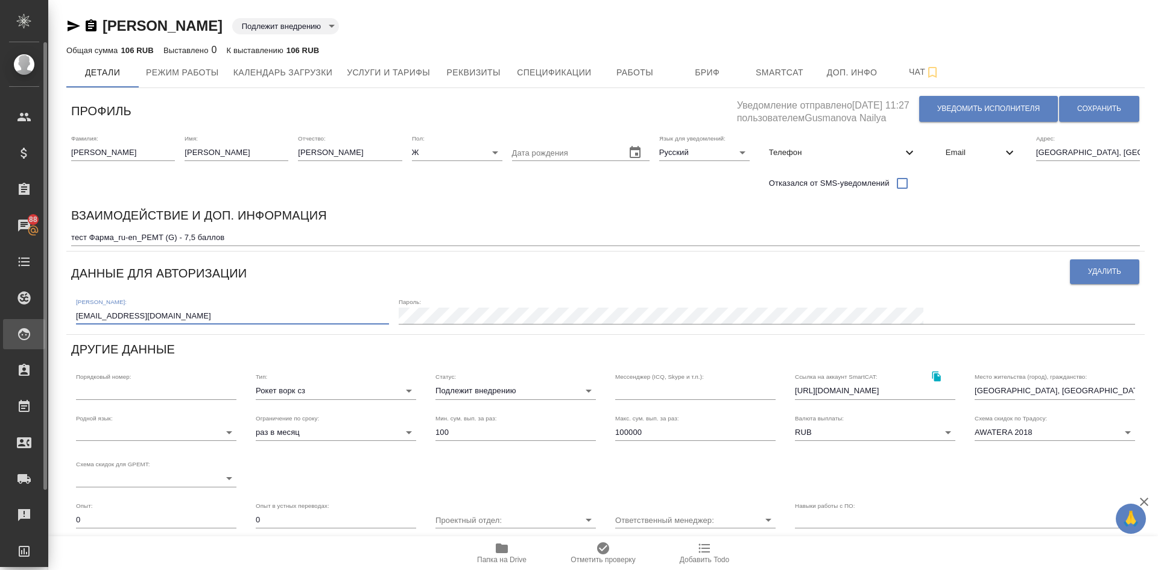
drag, startPoint x: 197, startPoint y: 310, endPoint x: 0, endPoint y: 327, distance: 197.9
click at [0, 327] on div ".cls-1 fill:#fff; AWATERA [PERSON_NAME] Спецификации Заказы 88 Чаты Todo Проект…" at bounding box center [579, 285] width 1158 height 570
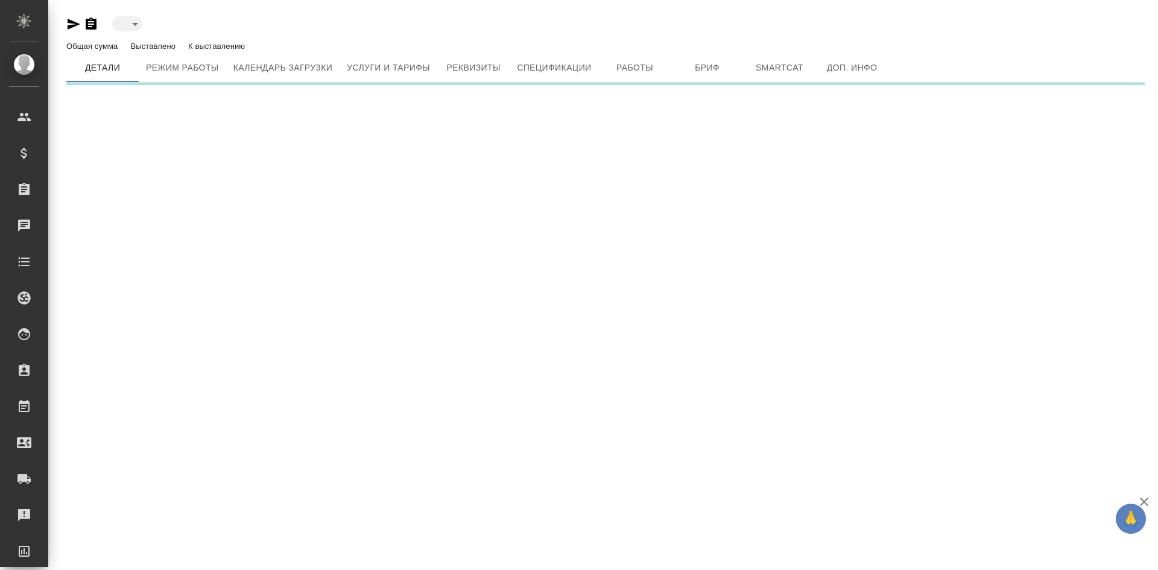
type input "toBeImplemented"
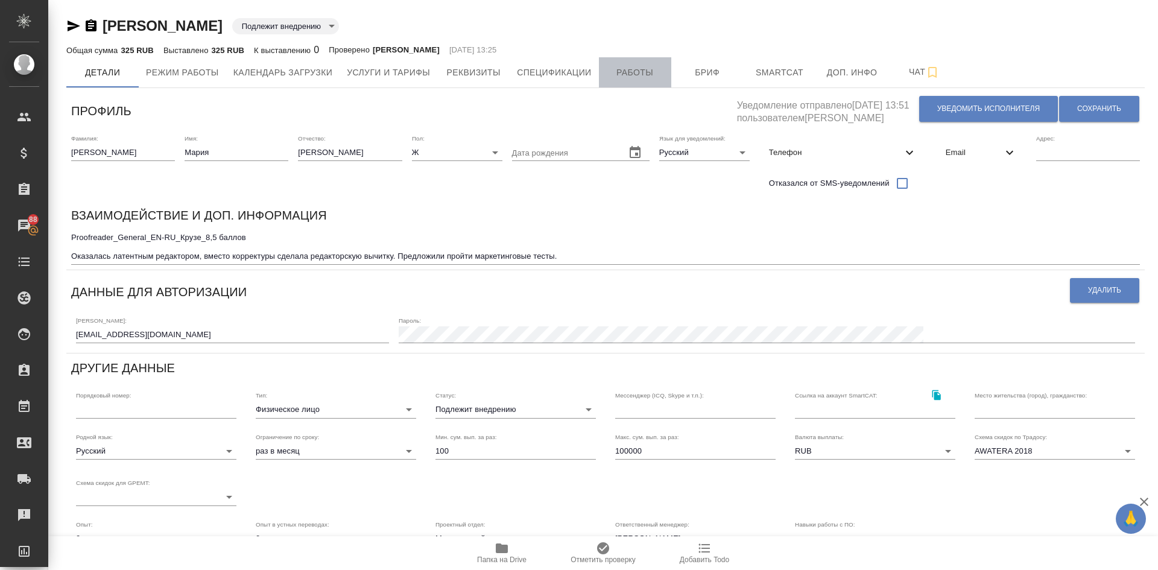
click at [627, 74] on span "Работы" at bounding box center [635, 72] width 58 height 15
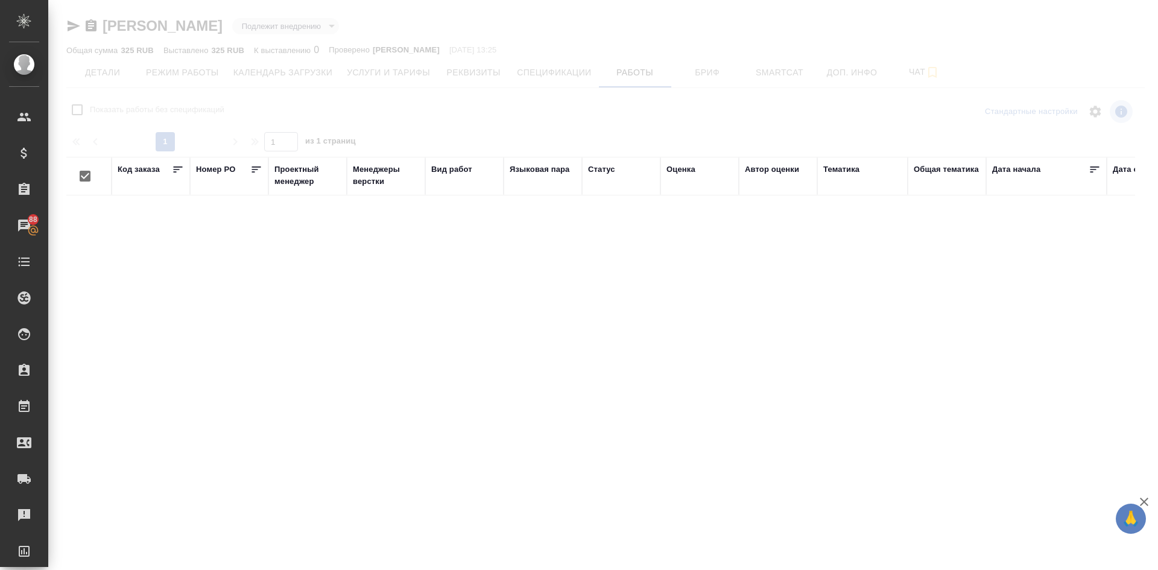
checkbox input "false"
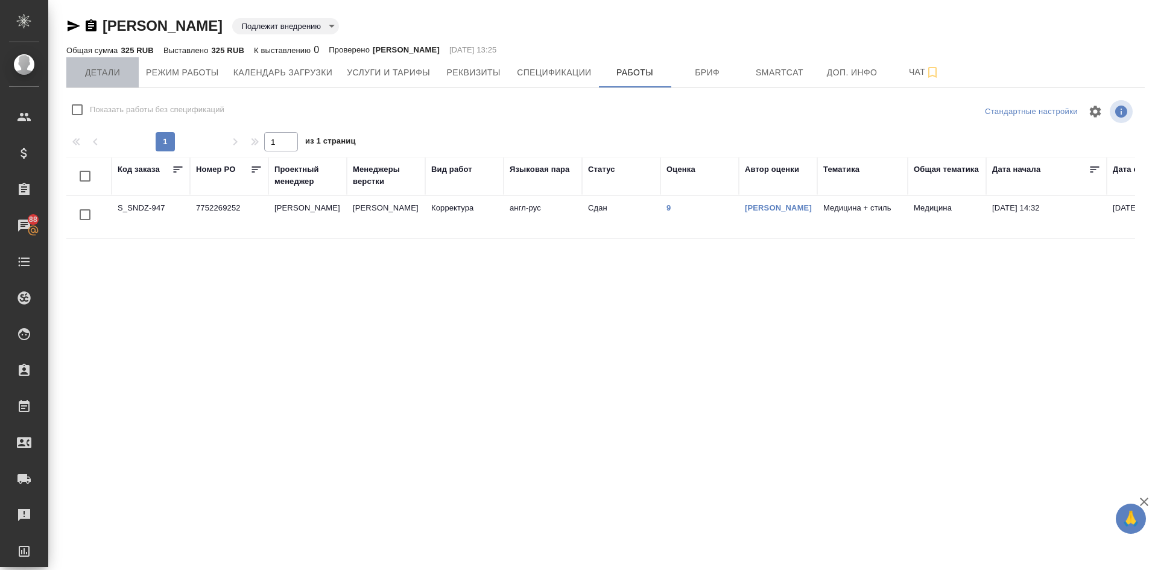
click at [92, 68] on span "Детали" at bounding box center [103, 72] width 58 height 15
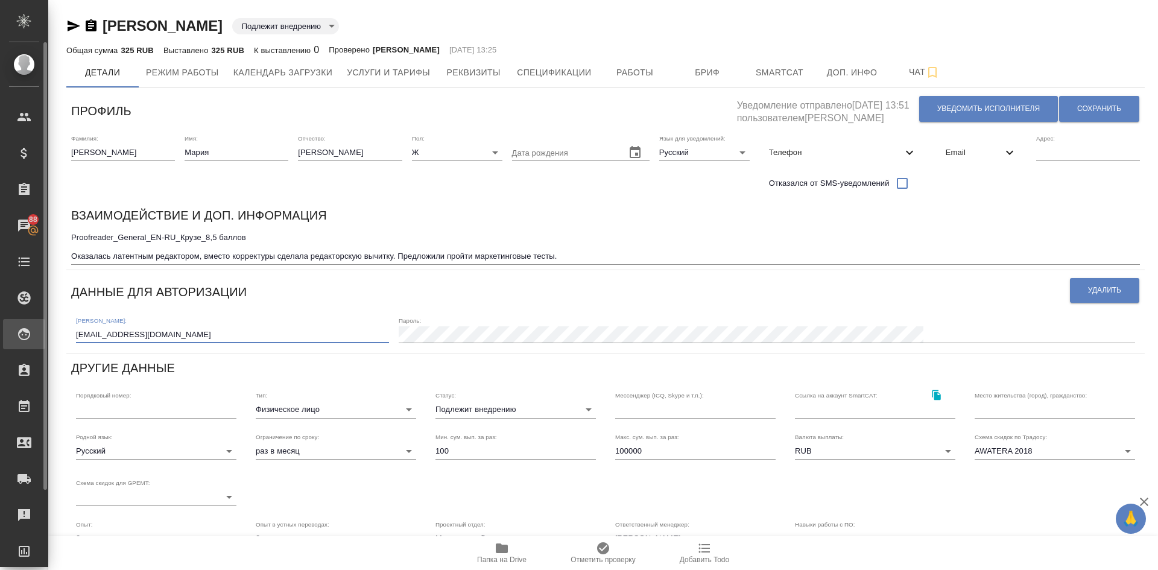
drag, startPoint x: 142, startPoint y: 330, endPoint x: 0, endPoint y: 326, distance: 141.8
click at [0, 326] on div ".cls-1 fill:#fff; AWATERA [PERSON_NAME] Спецификации Заказы 88 Чаты Todo Проект…" at bounding box center [579, 285] width 1158 height 570
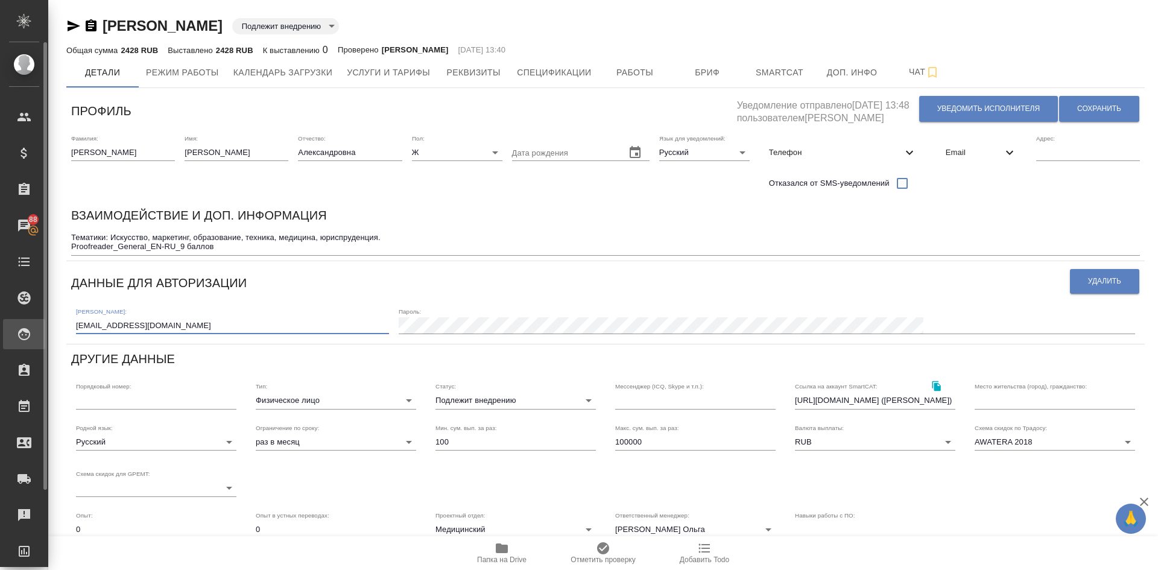
drag, startPoint x: 216, startPoint y: 327, endPoint x: 45, endPoint y: 340, distance: 171.1
click at [46, 339] on div ".cls-1 fill:#fff; AWATERA [PERSON_NAME] Спецификации Заказы 88 Чаты Todo Проект…" at bounding box center [579, 285] width 1158 height 570
click at [652, 70] on span "Работы" at bounding box center [635, 72] width 58 height 15
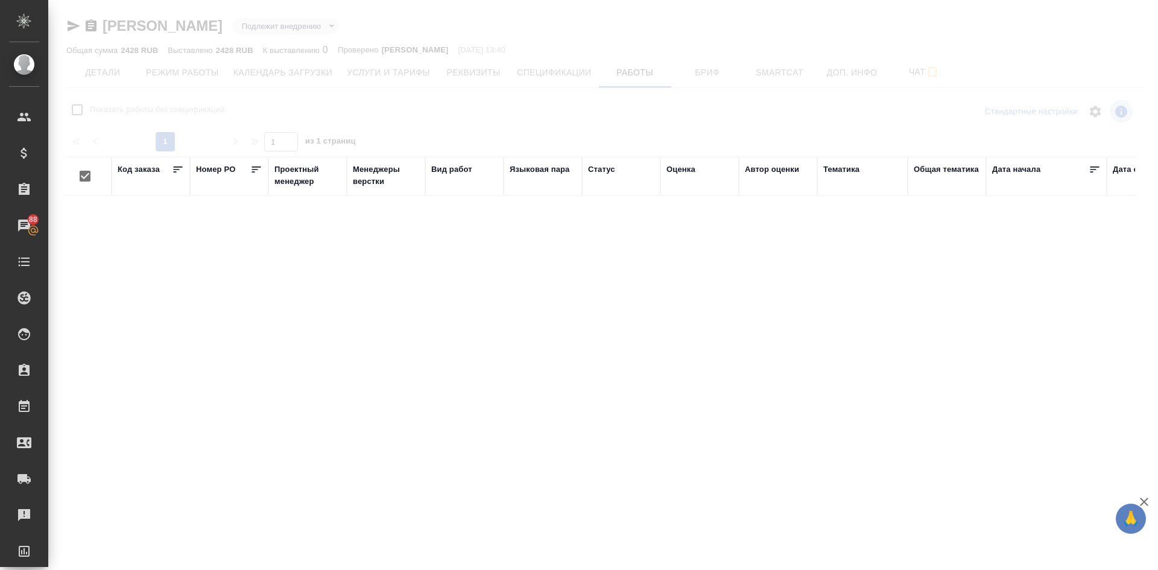
checkbox input "false"
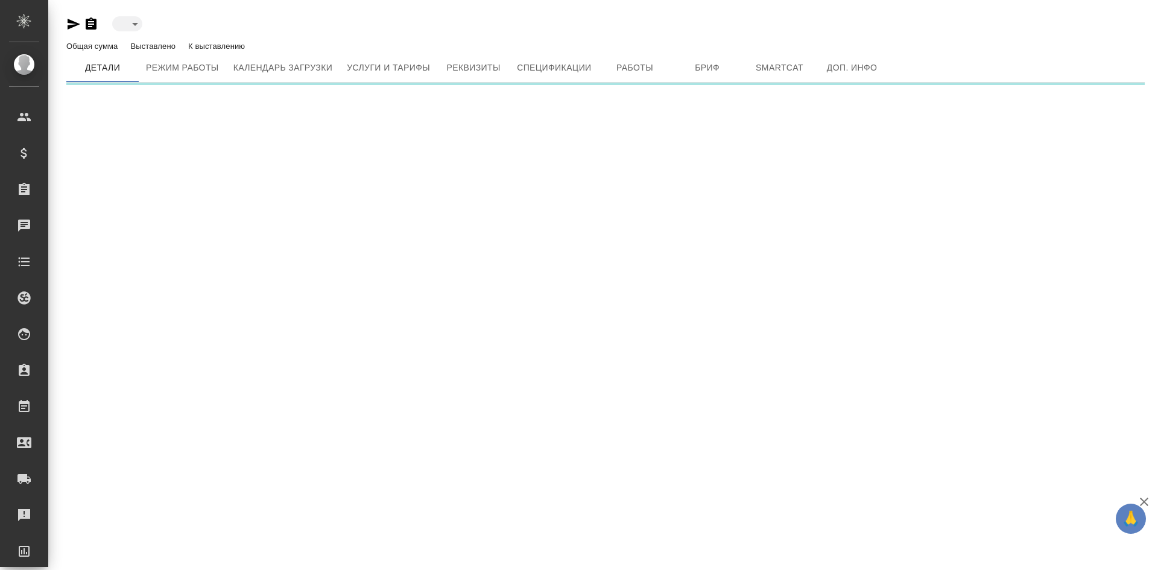
type input "toBeImplemented"
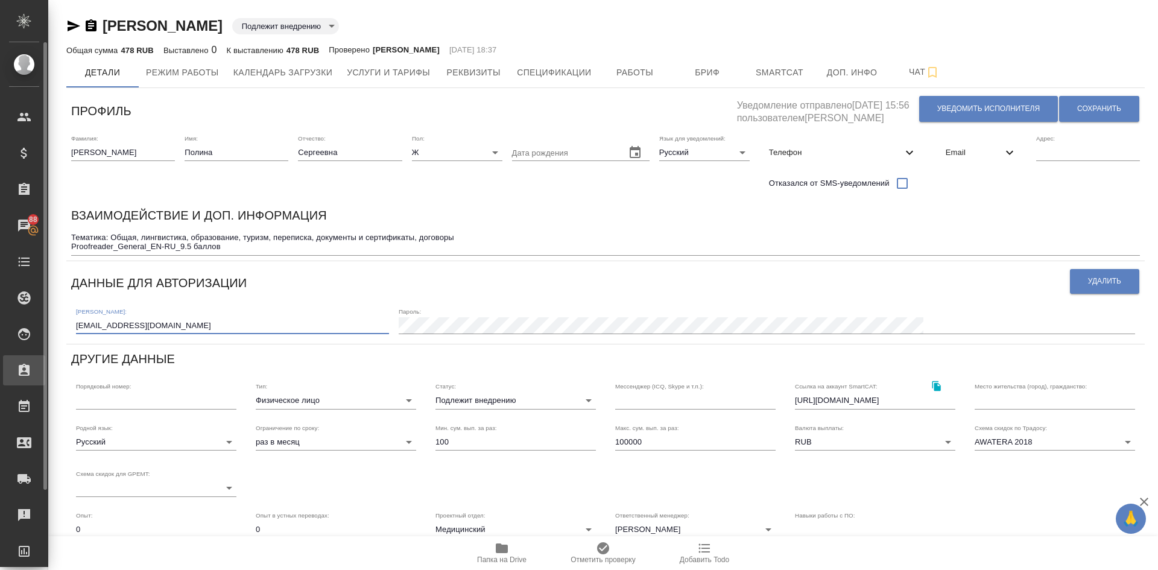
drag, startPoint x: 200, startPoint y: 322, endPoint x: 16, endPoint y: 361, distance: 188.1
click at [17, 361] on div ".cls-1 fill:#fff; AWATERA [PERSON_NAME] Спецификации Заказы 88 Чаты Todo Проект…" at bounding box center [579, 285] width 1158 height 570
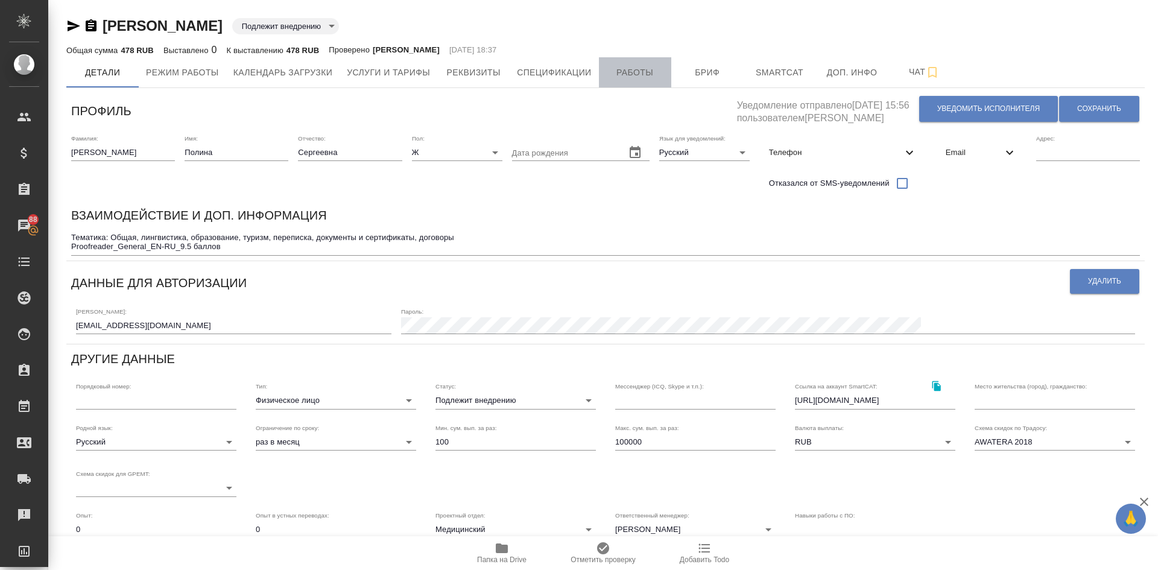
click at [637, 73] on span "Работы" at bounding box center [635, 72] width 58 height 15
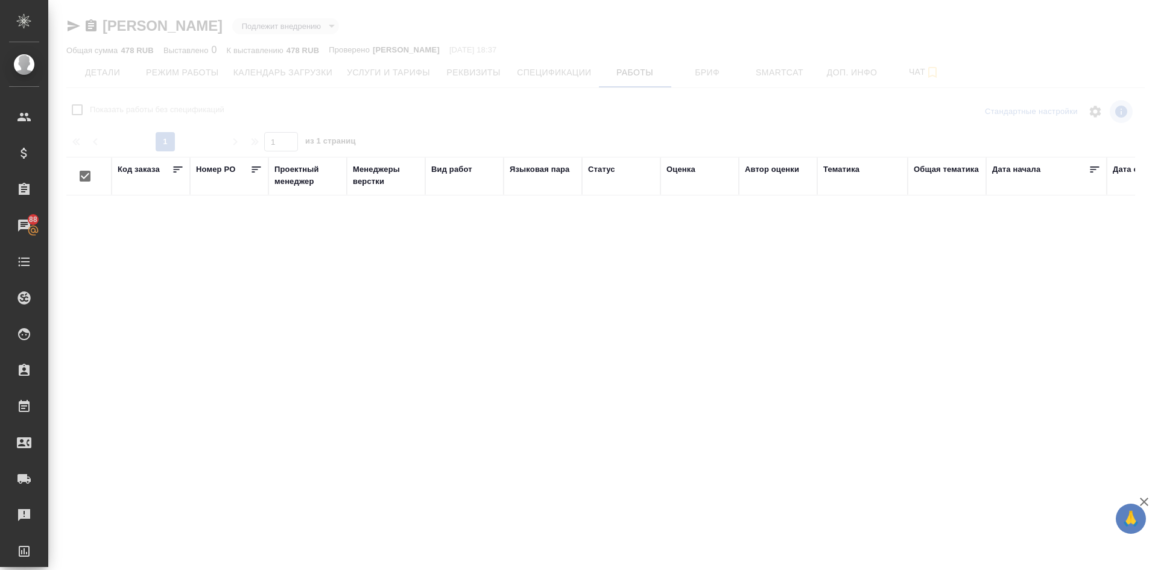
checkbox input "false"
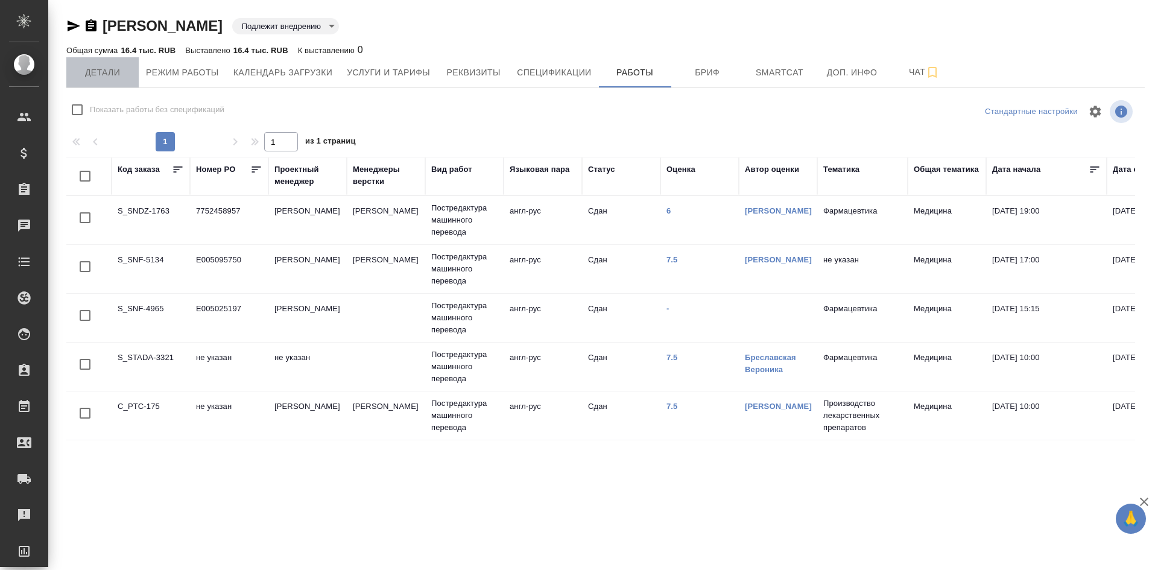
click at [105, 71] on span "Детали" at bounding box center [103, 72] width 58 height 15
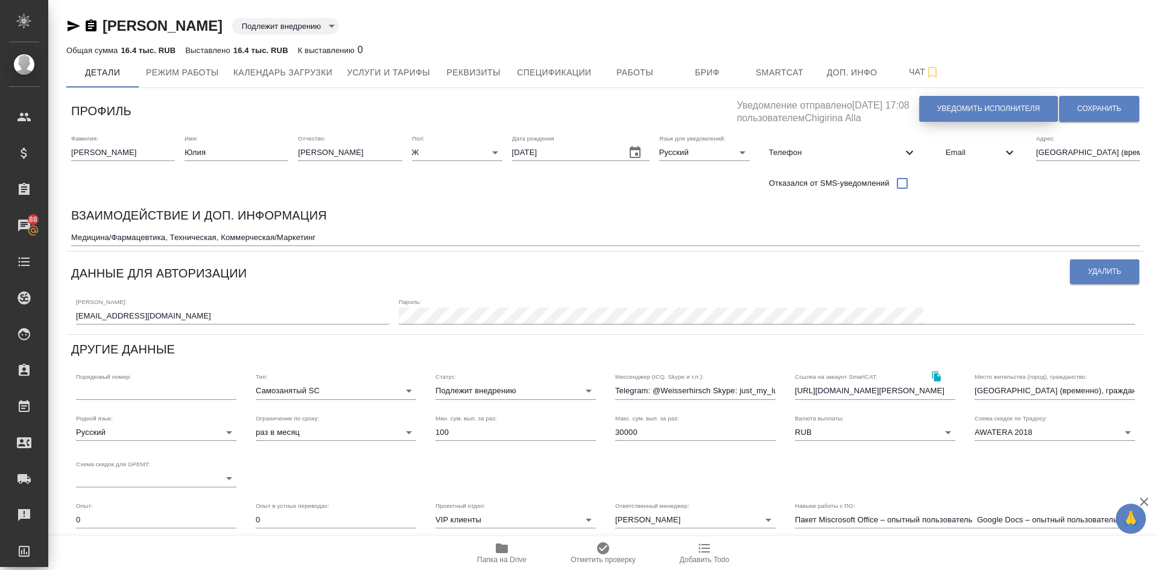
click at [943, 108] on span "Уведомить исполнителя" at bounding box center [988, 109] width 103 height 10
type textarea "Loremi dolo, Sita! Consectetura e seddoeius temporincid ut laboreetdol magnaal …"
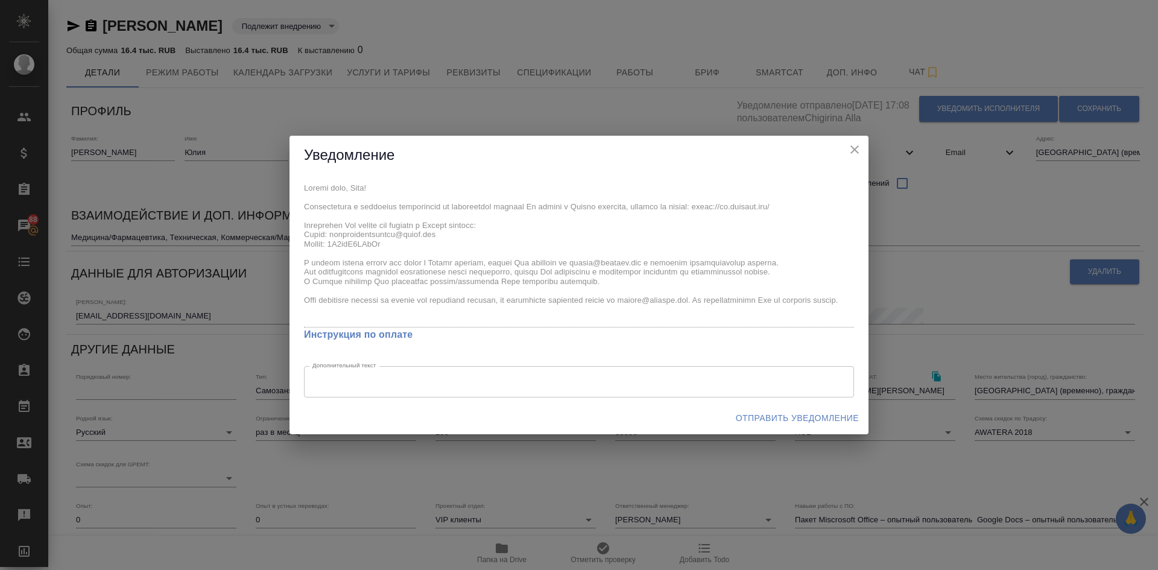
click at [779, 417] on span "Отправить уведомление" at bounding box center [797, 418] width 123 height 15
